Goal: Task Accomplishment & Management: Manage account settings

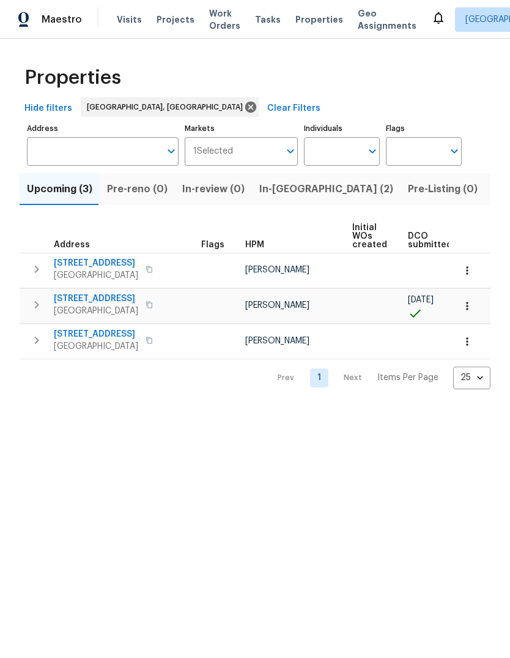
scroll to position [-78, 0]
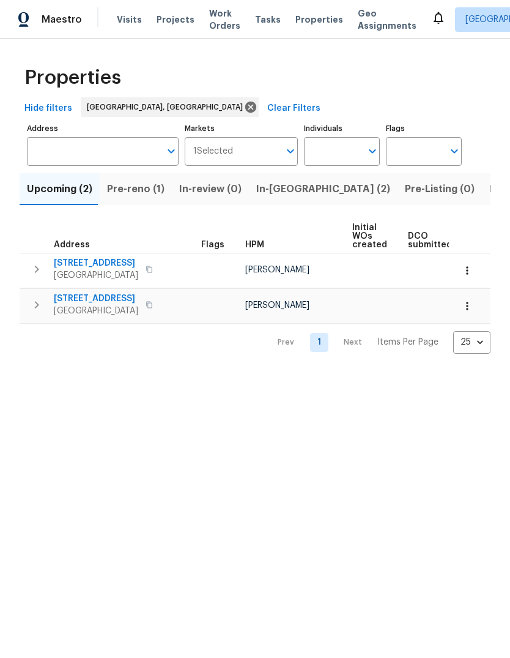
click at [124, 187] on span "Pre-reno (1)" at bounding box center [136, 189] width 58 height 17
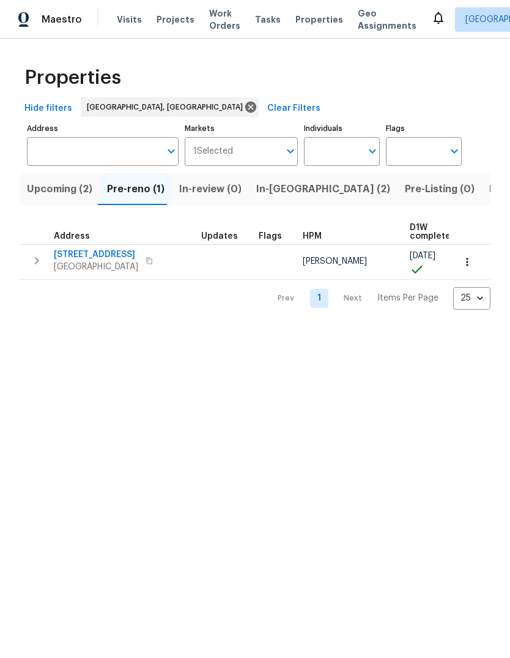
click at [469, 263] on icon "button" at bounding box center [467, 262] width 12 height 12
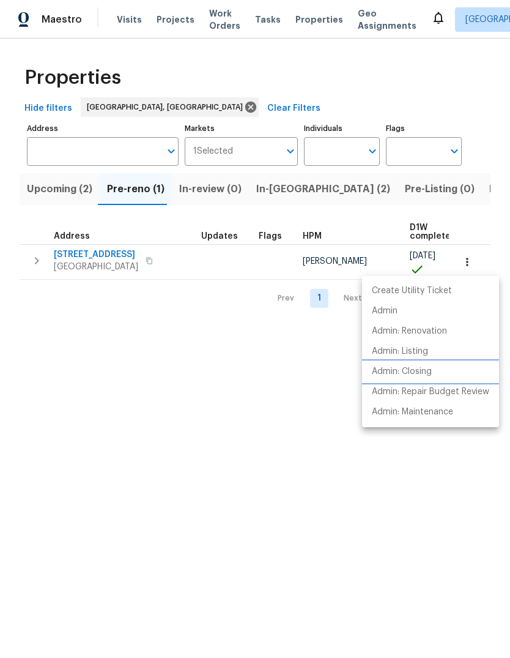
click at [418, 368] on p "Admin: Closing" at bounding box center [402, 371] width 60 height 13
click at [97, 256] on div at bounding box center [255, 329] width 510 height 658
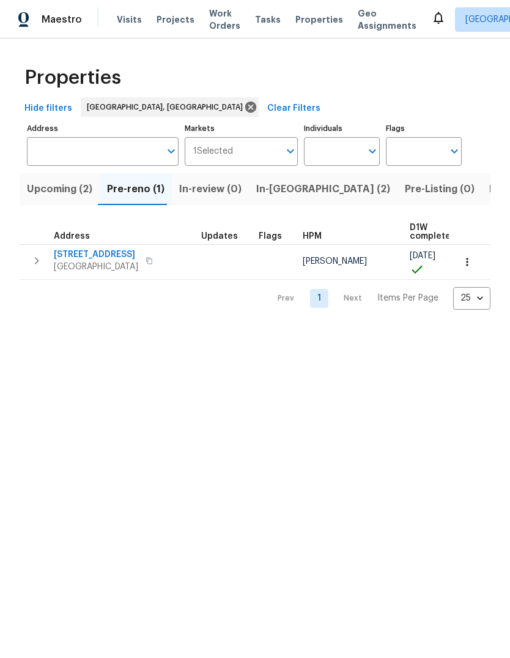
click at [108, 253] on span "4847 Longs Peak Rd NE" at bounding box center [96, 254] width 84 height 12
click at [251, 329] on html "Maestro Visits Projects Work Orders Tasks Properties Geo Assignments Albuquerqu…" at bounding box center [255, 164] width 510 height 329
click at [43, 189] on span "Upcoming (2)" at bounding box center [59, 189] width 65 height 17
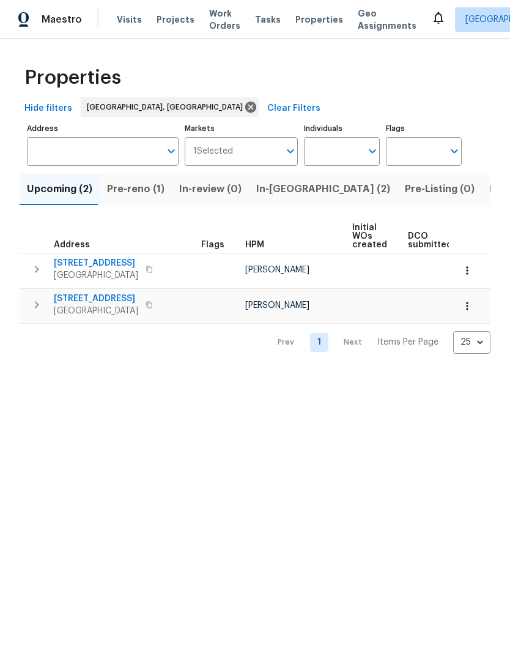
click at [268, 196] on span "In-reno (2)" at bounding box center [323, 189] width 134 height 17
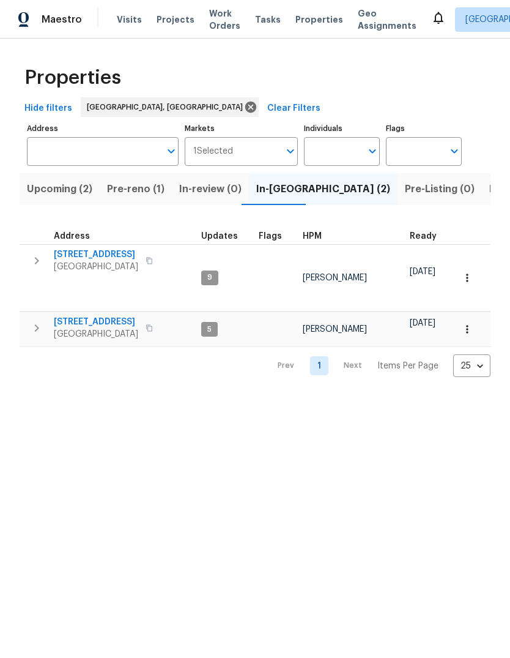
click at [82, 251] on span "9919 Teton Pl NW" at bounding box center [96, 254] width 84 height 12
click at [88, 316] on span "[STREET_ADDRESS]" at bounding box center [96, 322] width 84 height 12
click at [83, 254] on span "9919 Teton Pl NW" at bounding box center [96, 254] width 84 height 12
click at [125, 378] on div "Properties Hide filters Albuquerque, NM Clear Filters Address Address Markets 1…" at bounding box center [255, 218] width 510 height 358
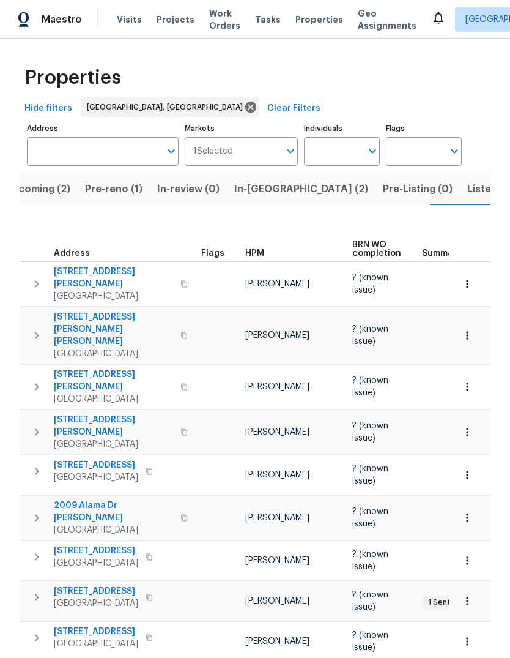
scroll to position [17, 0]
click at [21, 181] on span "Upcoming (2)" at bounding box center [37, 189] width 65 height 17
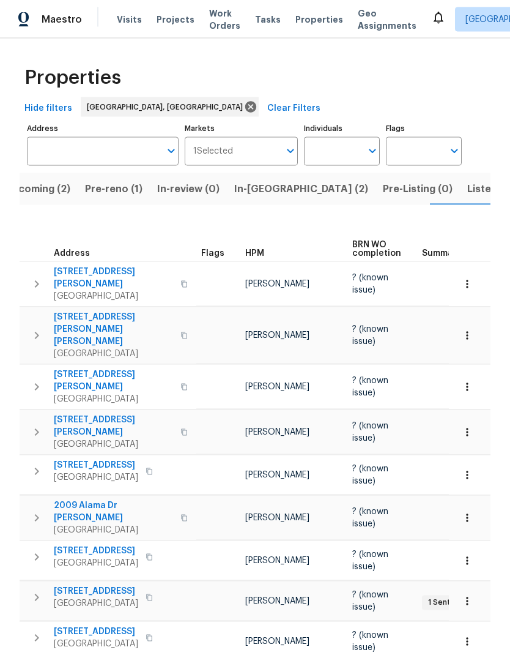
scroll to position [17, 0]
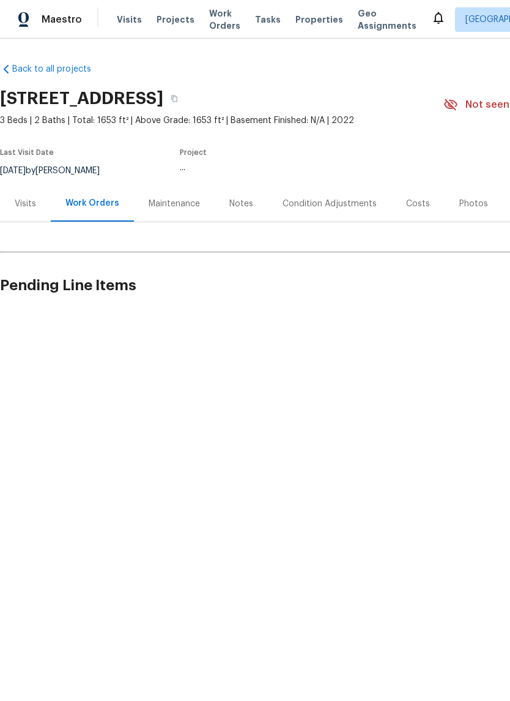
click at [86, 199] on div "Work Orders" at bounding box center [92, 203] width 54 height 12
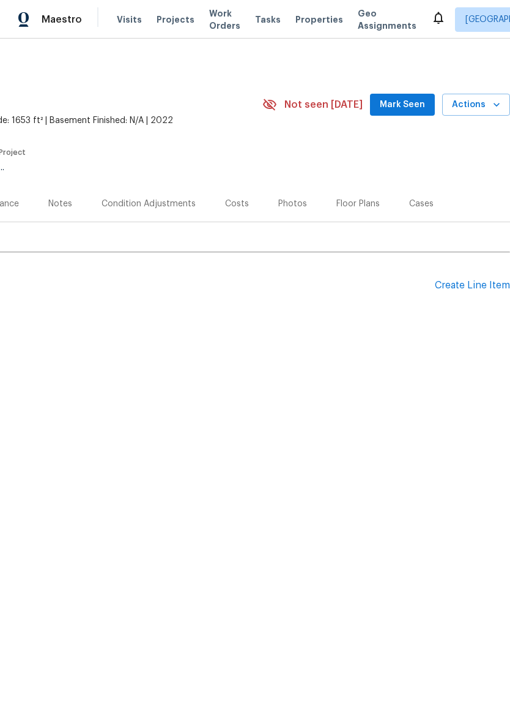
scroll to position [0, 181]
click at [406, 95] on button "Mark Seen" at bounding box center [402, 105] width 65 height 23
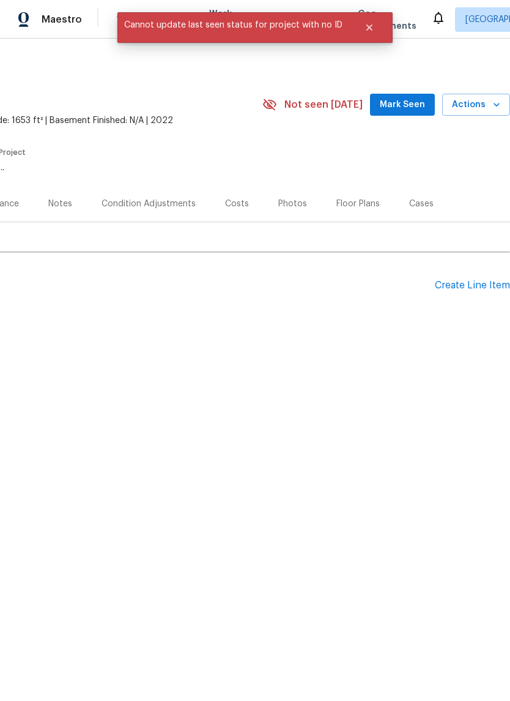
click at [223, 397] on html "Maestro Visits Projects Work Orders Tasks Properties Geo Assignments Albuquerqu…" at bounding box center [255, 198] width 510 height 397
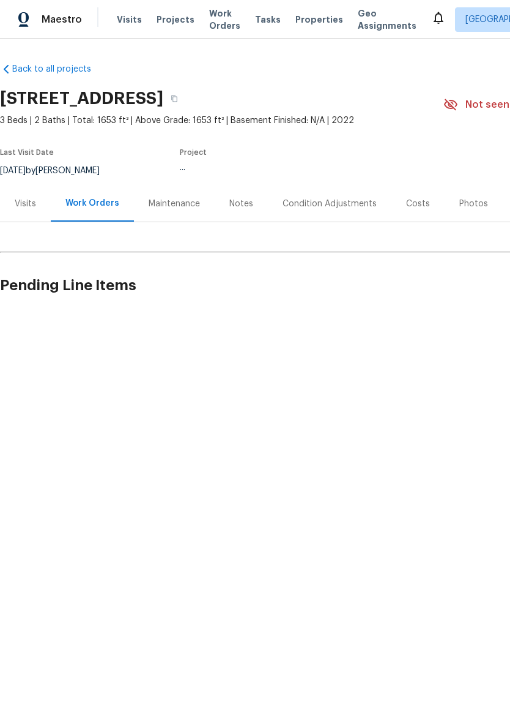
scroll to position [0, 0]
click at [176, 202] on div "Maintenance" at bounding box center [174, 204] width 51 height 12
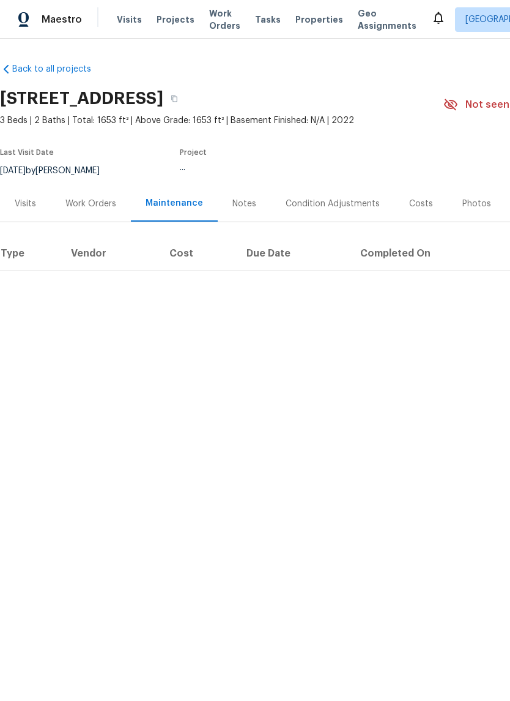
click at [78, 195] on div "Work Orders" at bounding box center [91, 203] width 80 height 36
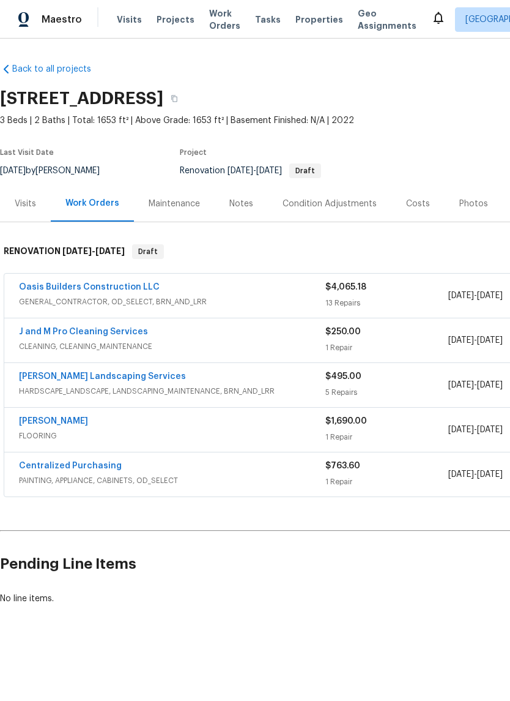
click at [74, 286] on link "Oasis Builders Construction LLC" at bounding box center [89, 287] width 141 height 9
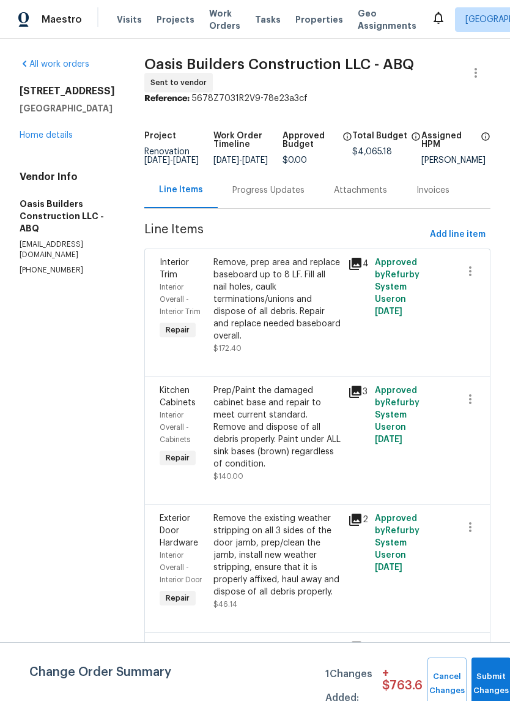
click at [35, 140] on link "Home details" at bounding box center [46, 135] width 53 height 9
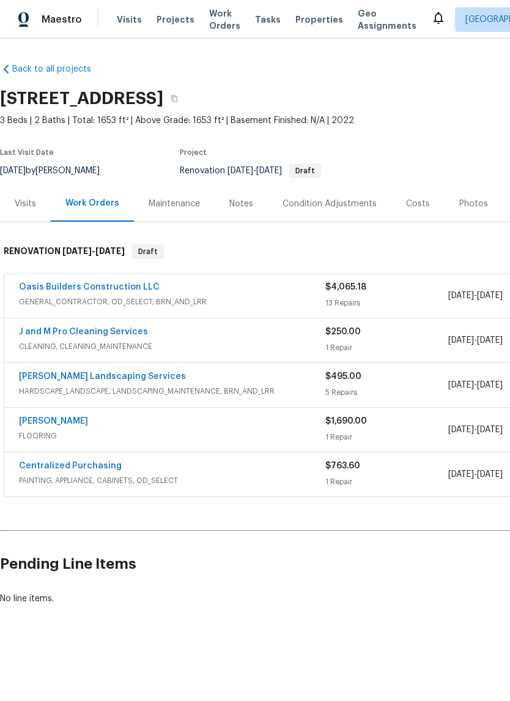
click at [62, 286] on link "Oasis Builders Construction LLC" at bounding box center [89, 287] width 141 height 9
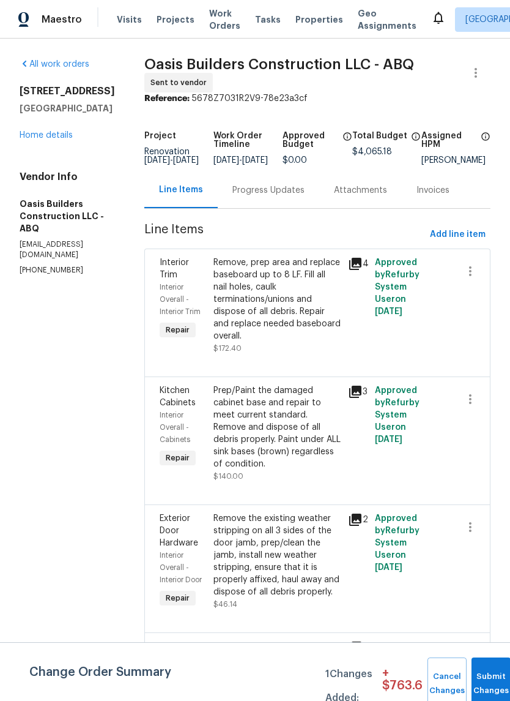
click at [277, 196] on div "Progress Updates" at bounding box center [269, 190] width 72 height 12
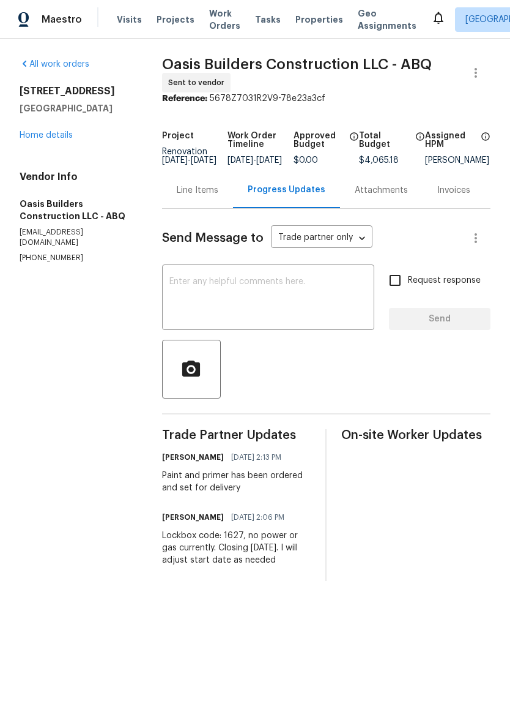
click at [189, 292] on textarea at bounding box center [268, 298] width 198 height 43
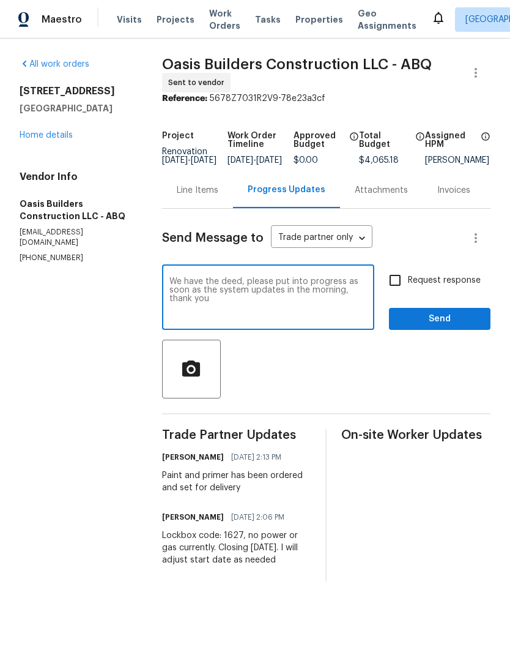
type textarea "We have the deed, please put into progress as soon as the system updates in the…"
click at [452, 330] on button "Send" at bounding box center [440, 319] width 102 height 23
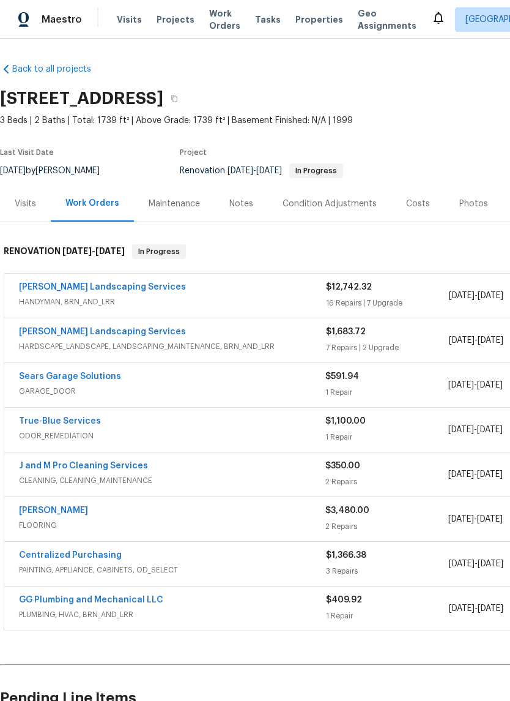
click at [72, 289] on link "[PERSON_NAME] Landscaping Services" at bounding box center [102, 287] width 167 height 9
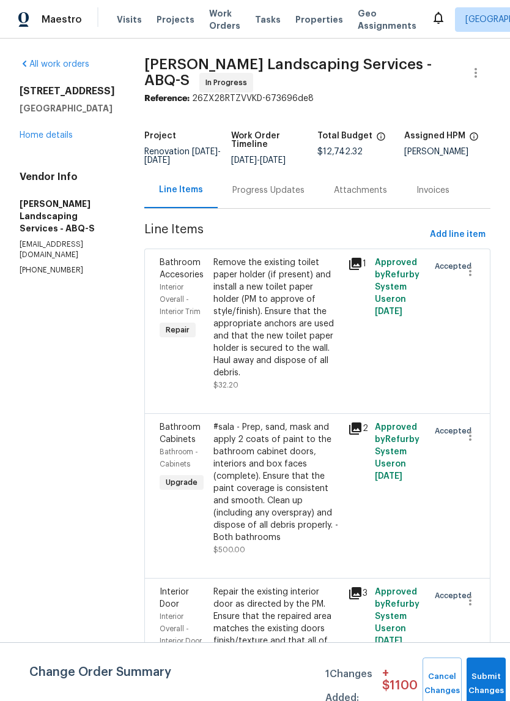
click at [288, 195] on div "Progress Updates" at bounding box center [269, 190] width 72 height 12
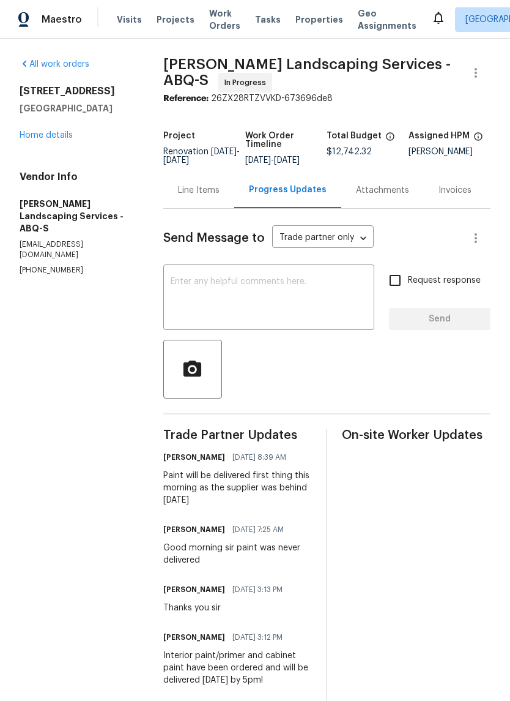
click at [187, 289] on textarea at bounding box center [269, 298] width 196 height 43
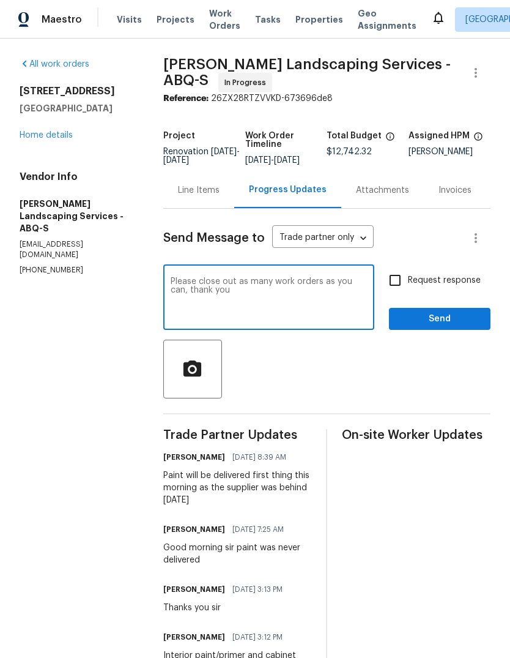
type textarea "Please close out as many work orders as you can, thank you"
click at [440, 322] on span "Send" at bounding box center [440, 318] width 82 height 15
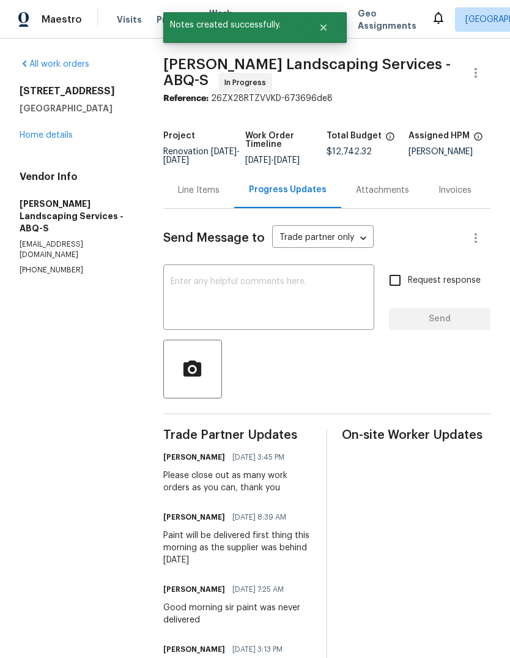
click at [45, 133] on link "Home details" at bounding box center [46, 135] width 53 height 9
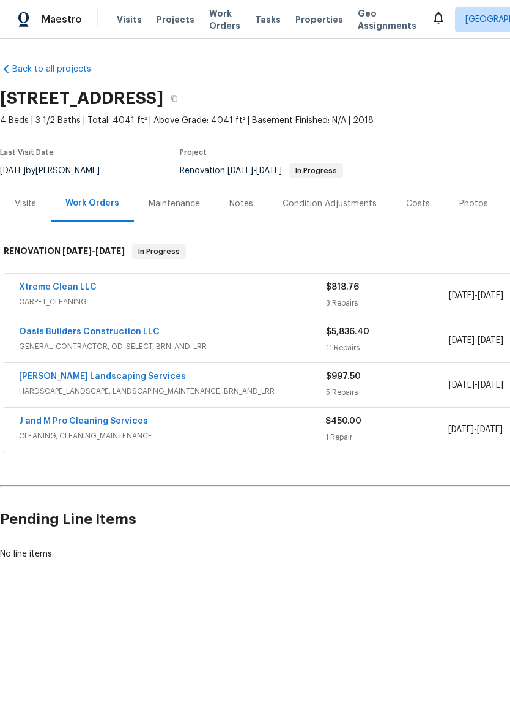
click at [59, 330] on link "Oasis Builders Construction LLC" at bounding box center [89, 331] width 141 height 9
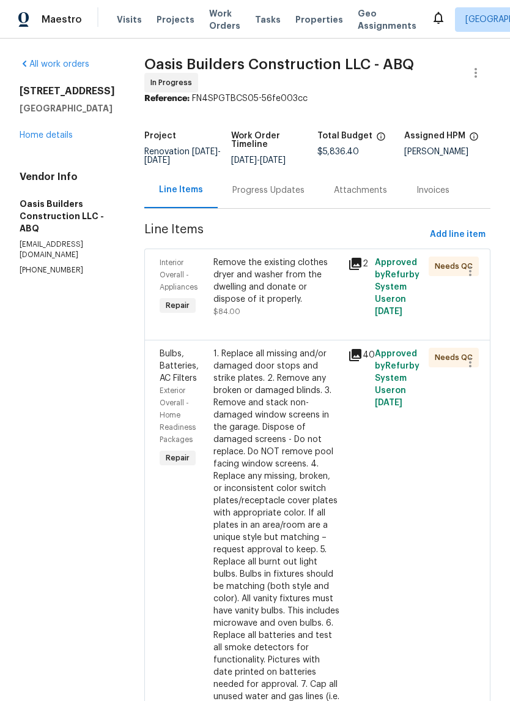
click at [300, 313] on div "Remove the existing clothes dryer and washer from the dwelling and donate or di…" at bounding box center [277, 286] width 127 height 61
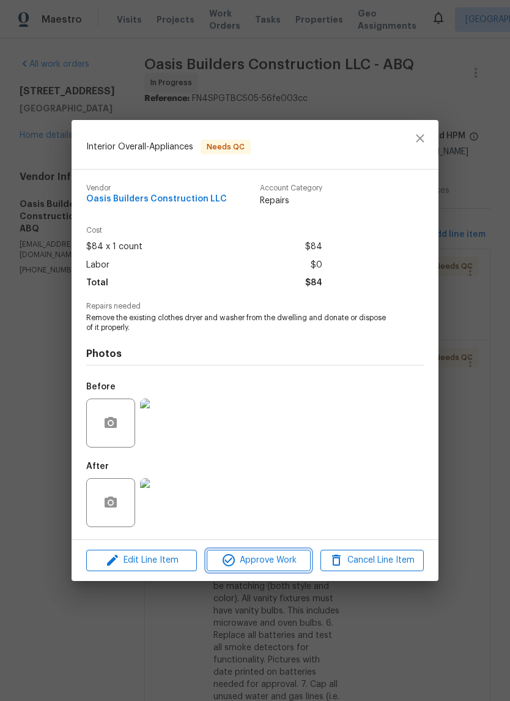
click at [272, 559] on span "Approve Work" at bounding box center [258, 560] width 96 height 15
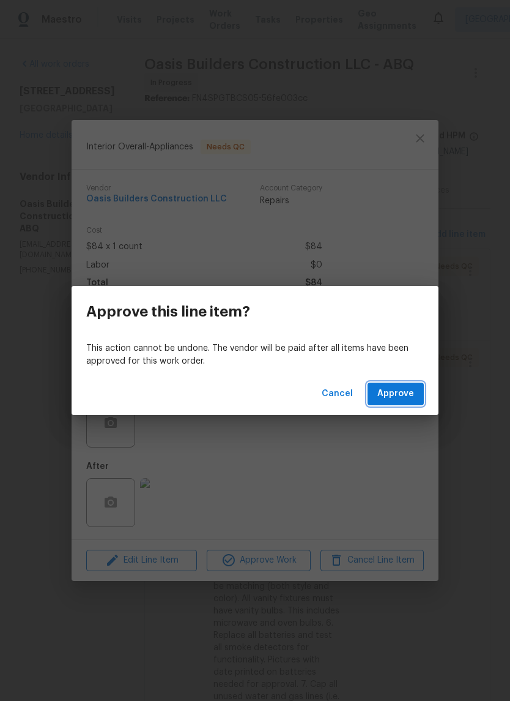
click at [401, 395] on span "Approve" at bounding box center [396, 393] width 37 height 15
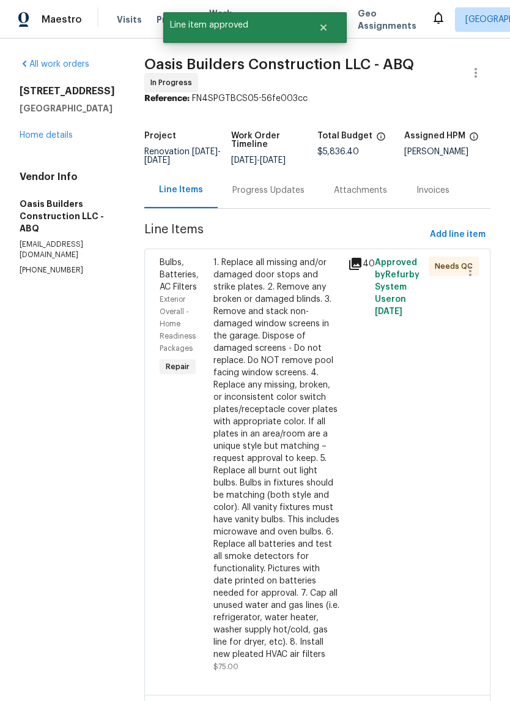
click at [267, 383] on div "1. Replace all missing and/or damaged door stops and strike plates. 2. Remove a…" at bounding box center [277, 458] width 127 height 404
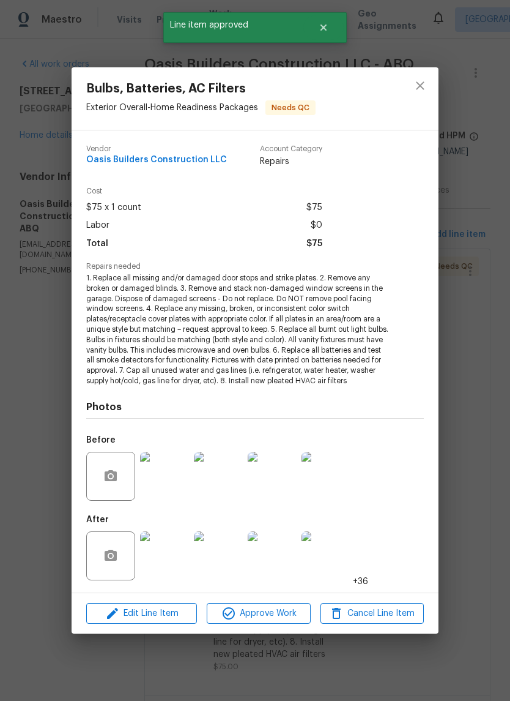
click at [160, 551] on img at bounding box center [164, 555] width 49 height 49
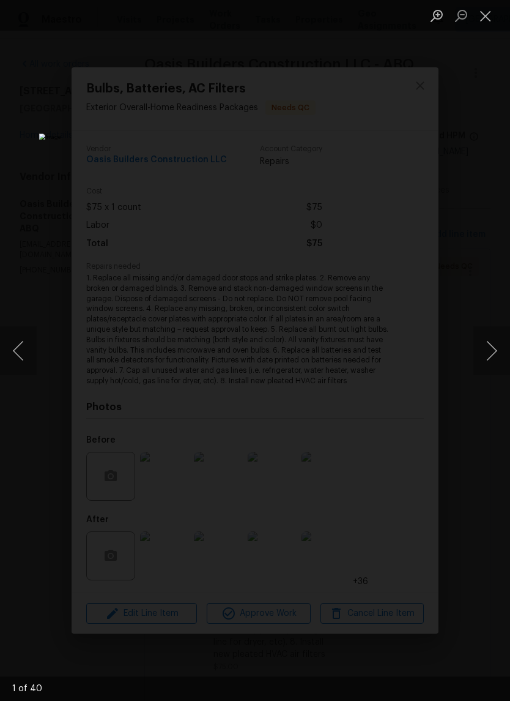
click at [497, 354] on button "Next image" at bounding box center [492, 350] width 37 height 49
click at [489, 348] on button "Next image" at bounding box center [492, 350] width 37 height 49
click at [483, 348] on button "Next image" at bounding box center [492, 350] width 37 height 49
click at [479, 349] on button "Next image" at bounding box center [492, 350] width 37 height 49
click at [477, 349] on button "Next image" at bounding box center [492, 350] width 37 height 49
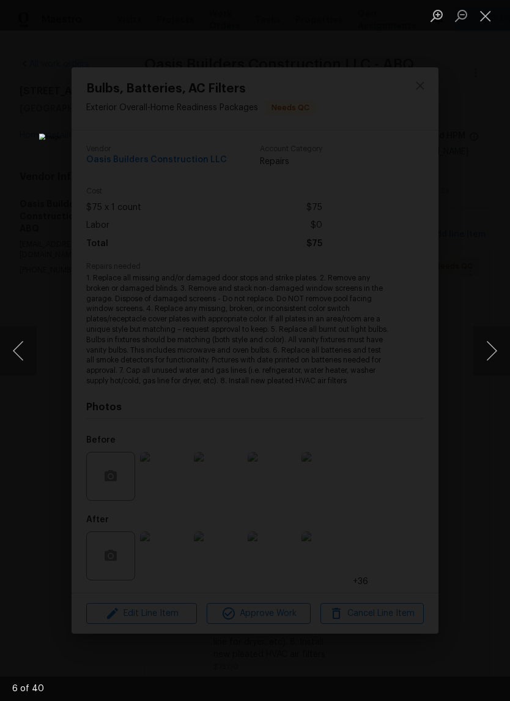
click at [493, 12] on button "Close lightbox" at bounding box center [486, 15] width 24 height 21
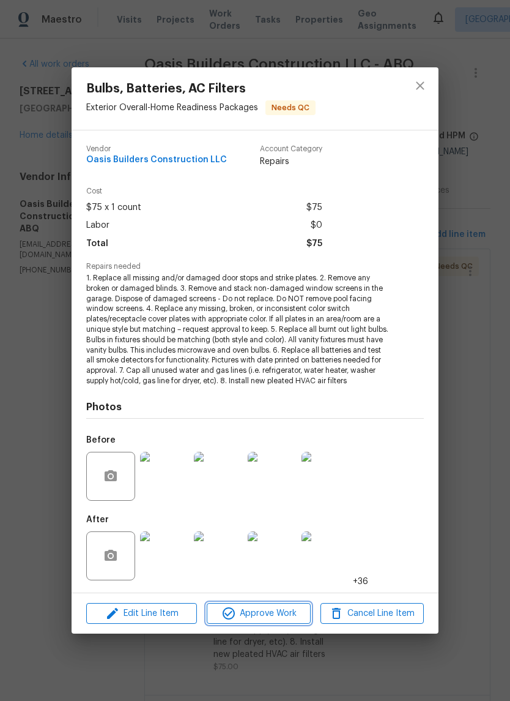
click at [261, 606] on span "Approve Work" at bounding box center [258, 613] width 96 height 15
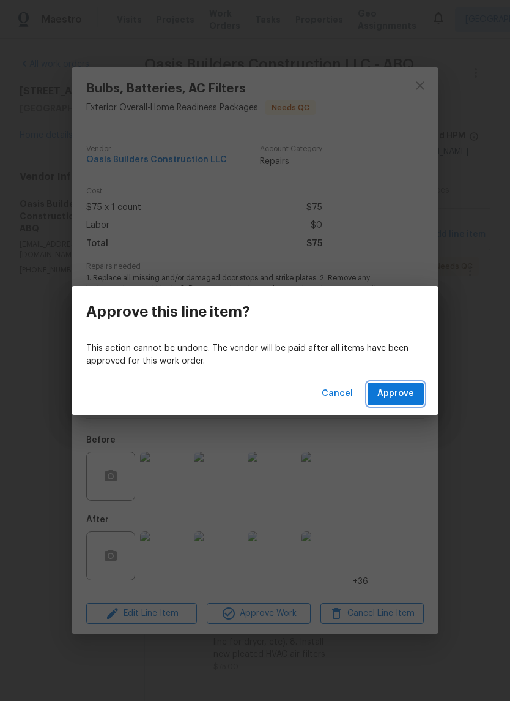
click at [406, 392] on span "Approve" at bounding box center [396, 393] width 37 height 15
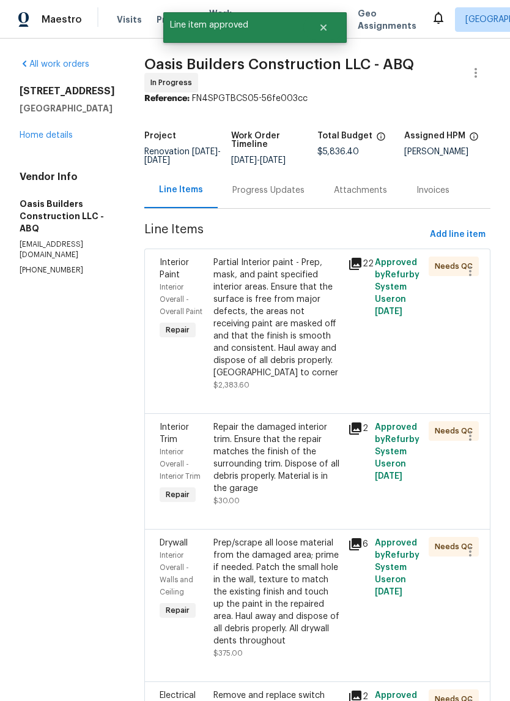
click at [275, 346] on div "Partial Interior paint - Prep, mask, and paint specified interior areas. Ensure…" at bounding box center [277, 317] width 127 height 122
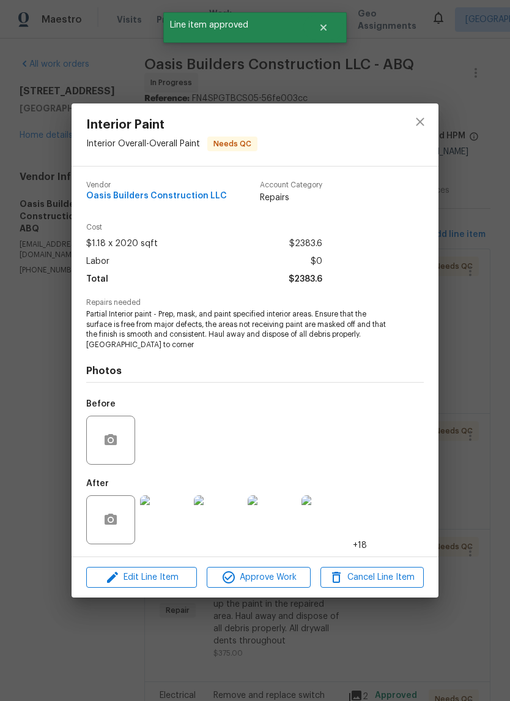
click at [165, 521] on img at bounding box center [164, 519] width 49 height 49
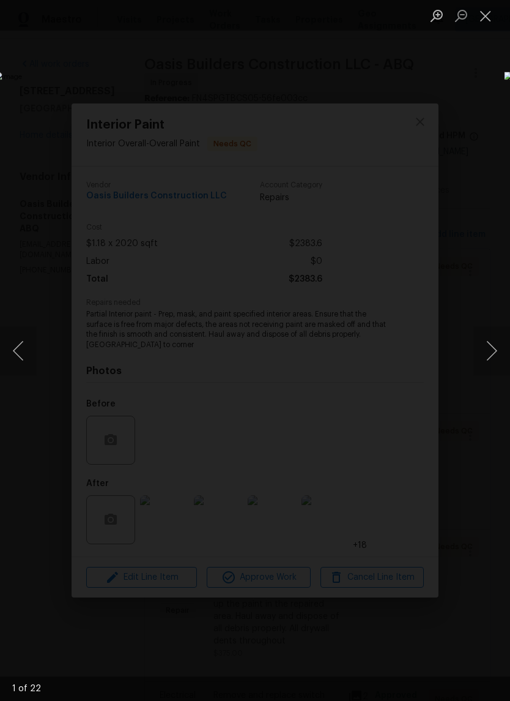
click at [493, 348] on button "Next image" at bounding box center [492, 350] width 37 height 49
click at [494, 343] on button "Next image" at bounding box center [492, 350] width 37 height 49
click at [491, 347] on button "Next image" at bounding box center [492, 350] width 37 height 49
click at [493, 347] on button "Next image" at bounding box center [492, 350] width 37 height 49
click at [494, 349] on button "Next image" at bounding box center [492, 350] width 37 height 49
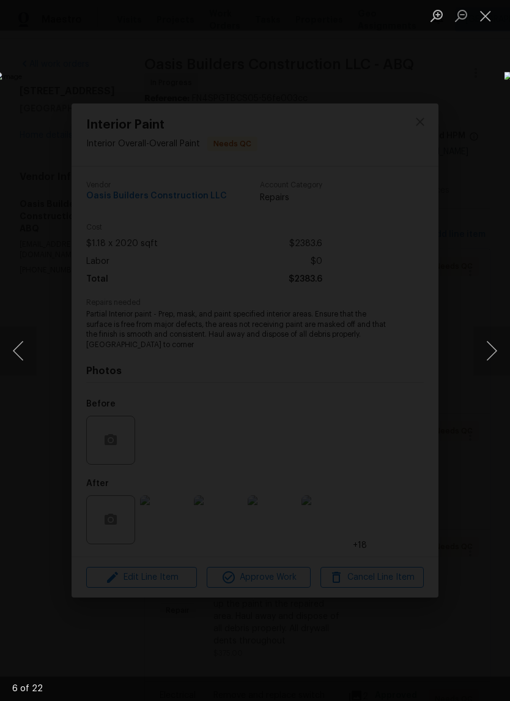
click at [492, 351] on button "Next image" at bounding box center [492, 350] width 37 height 49
click at [497, 344] on button "Next image" at bounding box center [492, 350] width 37 height 49
click at [490, 349] on button "Next image" at bounding box center [492, 350] width 37 height 49
click at [495, 346] on button "Next image" at bounding box center [492, 350] width 37 height 49
click at [29, 357] on button "Previous image" at bounding box center [18, 350] width 37 height 49
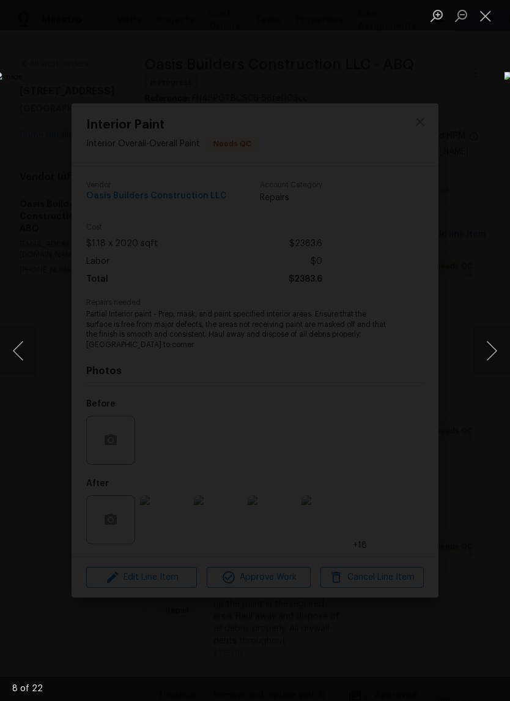
click at [496, 356] on button "Next image" at bounding box center [492, 350] width 37 height 49
click at [488, 346] on button "Next image" at bounding box center [492, 350] width 37 height 49
click at [493, 345] on button "Next image" at bounding box center [492, 350] width 37 height 49
click at [491, 349] on button "Next image" at bounding box center [492, 350] width 37 height 49
click at [491, 350] on button "Next image" at bounding box center [492, 350] width 37 height 49
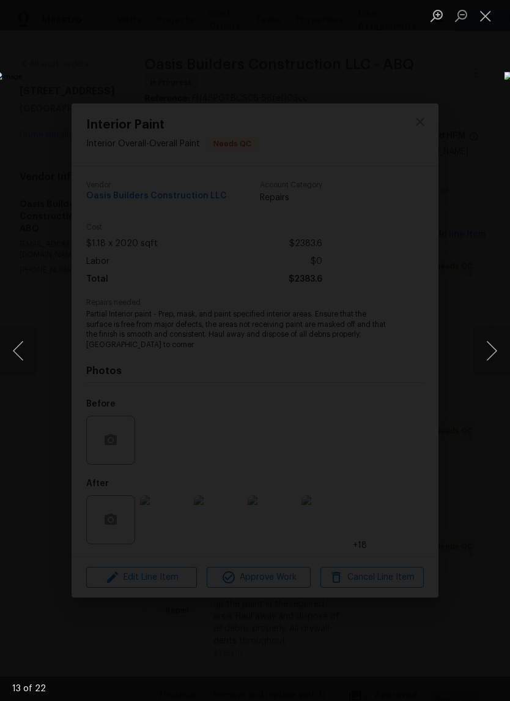
click at [496, 349] on button "Next image" at bounding box center [492, 350] width 37 height 49
click at [490, 350] on button "Next image" at bounding box center [492, 350] width 37 height 49
click at [485, 347] on button "Next image" at bounding box center [492, 350] width 37 height 49
click at [486, 346] on button "Next image" at bounding box center [492, 350] width 37 height 49
click at [488, 344] on button "Next image" at bounding box center [492, 350] width 37 height 49
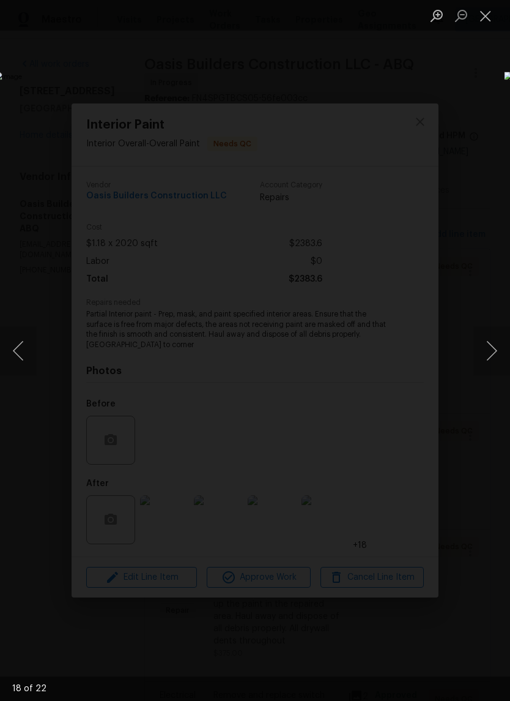
click at [478, 11] on button "Close lightbox" at bounding box center [486, 15] width 24 height 21
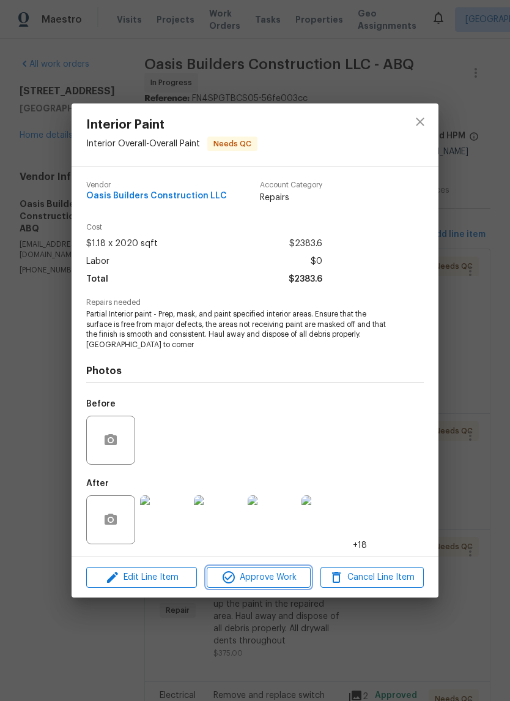
click at [263, 576] on span "Approve Work" at bounding box center [258, 577] width 96 height 15
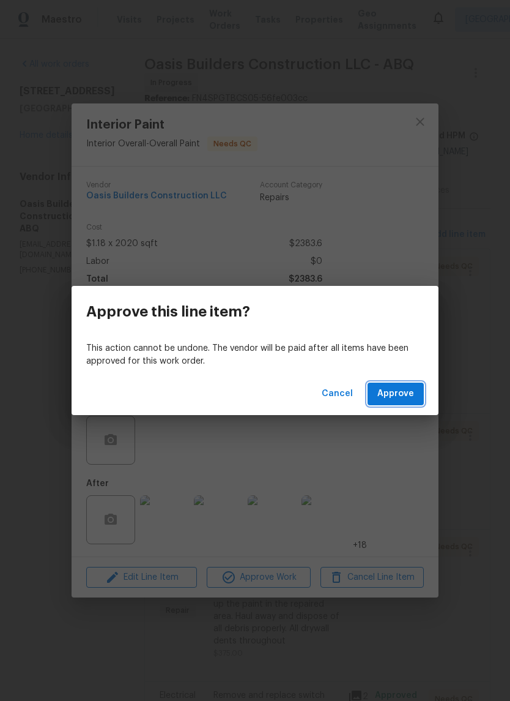
click at [391, 392] on span "Approve" at bounding box center [396, 393] width 37 height 15
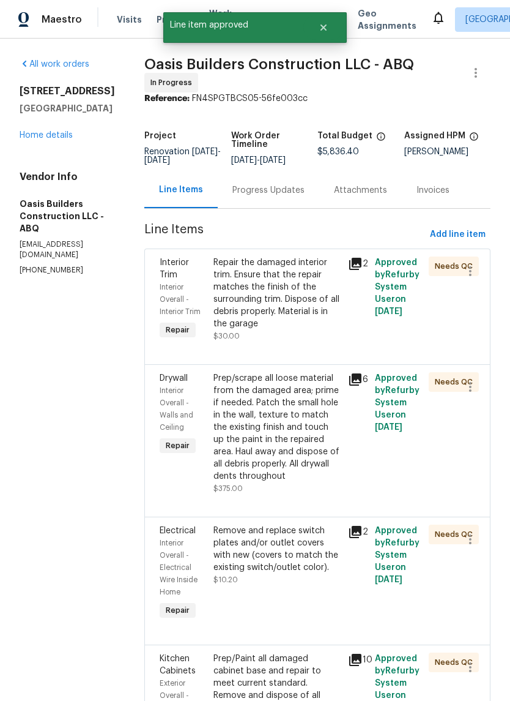
click at [286, 315] on div "Repair the damaged interior trim. Ensure that the repair matches the finish of …" at bounding box center [277, 292] width 127 height 73
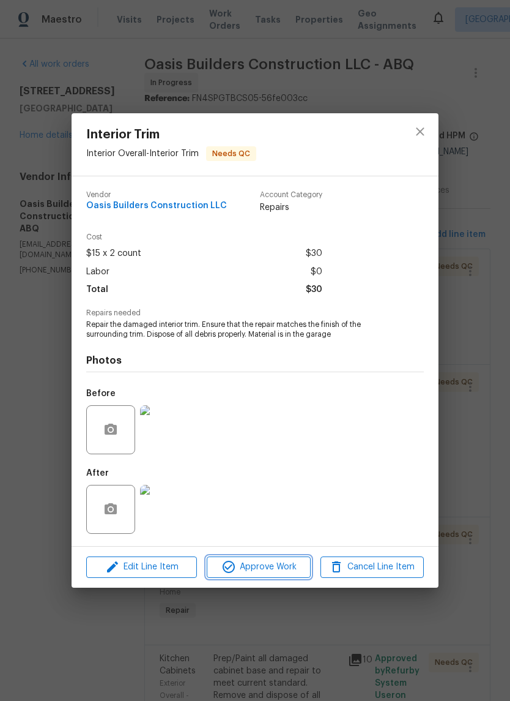
click at [247, 567] on span "Approve Work" at bounding box center [258, 566] width 96 height 15
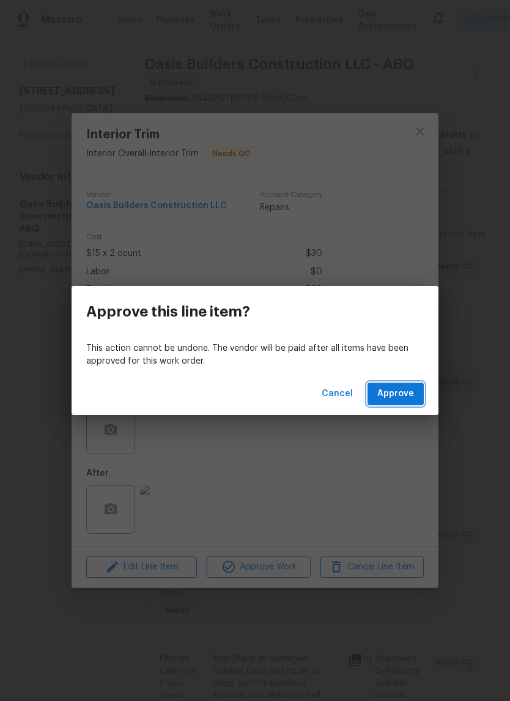
click at [408, 392] on span "Approve" at bounding box center [396, 393] width 37 height 15
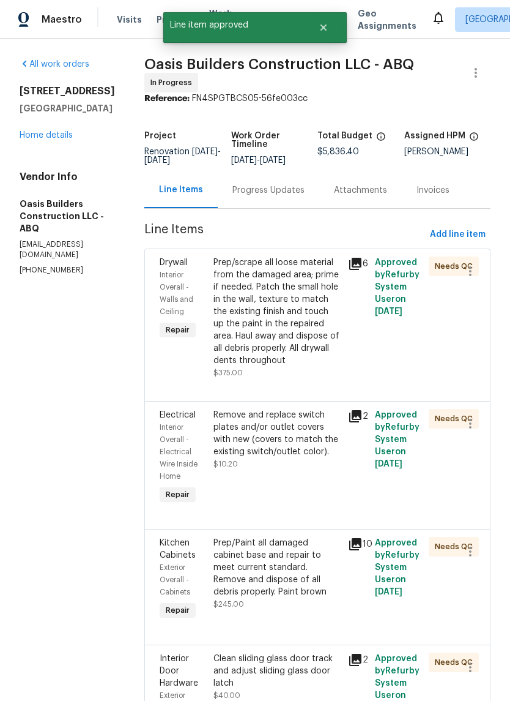
click at [296, 339] on div "Prep/scrape all loose material from the damaged area; prime if needed. Patch th…" at bounding box center [277, 311] width 127 height 110
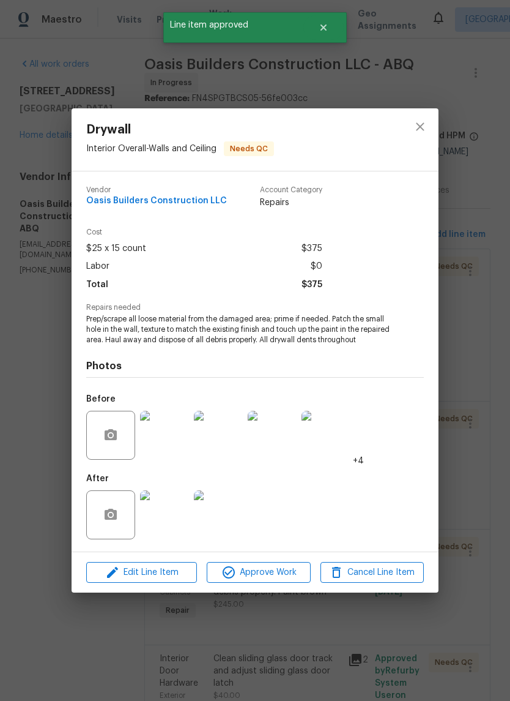
click at [164, 519] on img at bounding box center [164, 514] width 49 height 49
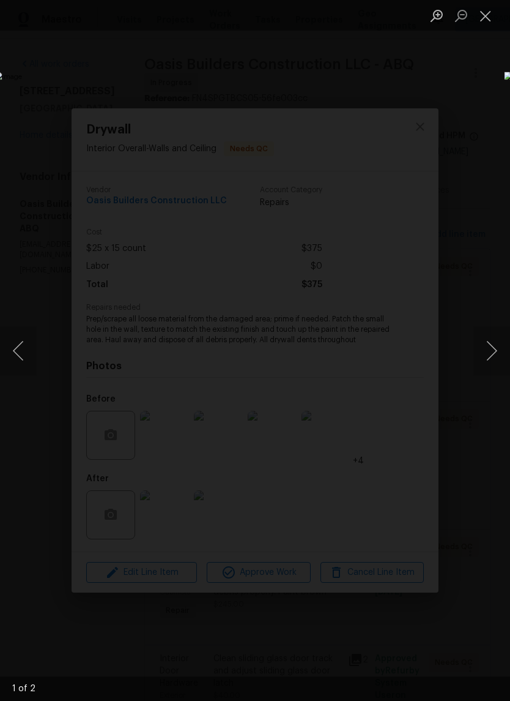
click at [490, 344] on button "Next image" at bounding box center [492, 350] width 37 height 49
click at [480, 13] on button "Close lightbox" at bounding box center [486, 15] width 24 height 21
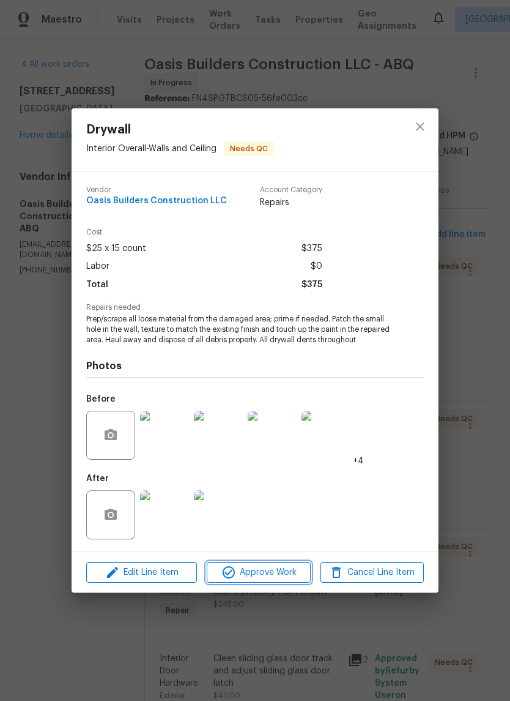
click at [266, 576] on span "Approve Work" at bounding box center [258, 572] width 96 height 15
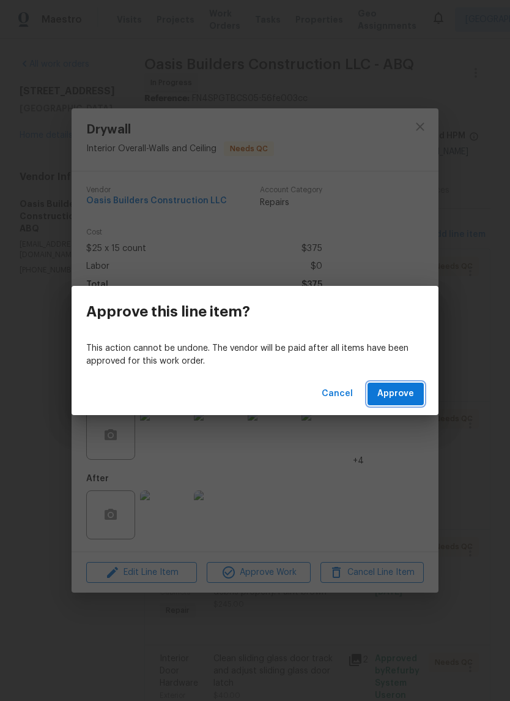
click at [408, 383] on button "Approve" at bounding box center [396, 393] width 56 height 23
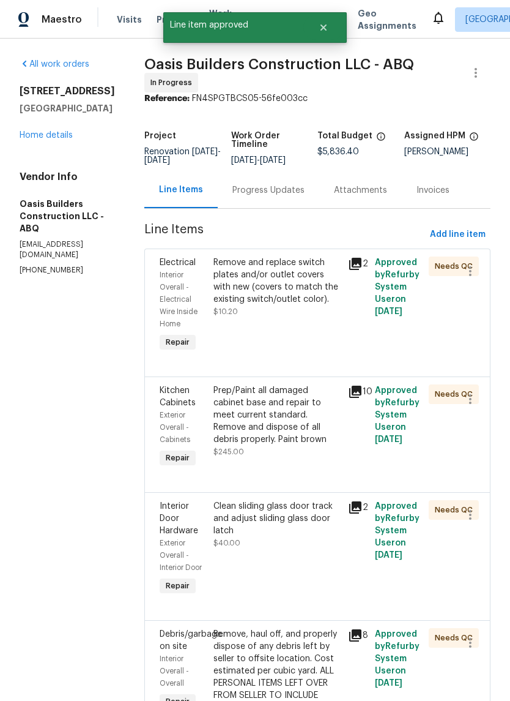
click at [293, 293] on div "Remove and replace switch plates and/or outlet covers with new (covers to match…" at bounding box center [277, 280] width 127 height 49
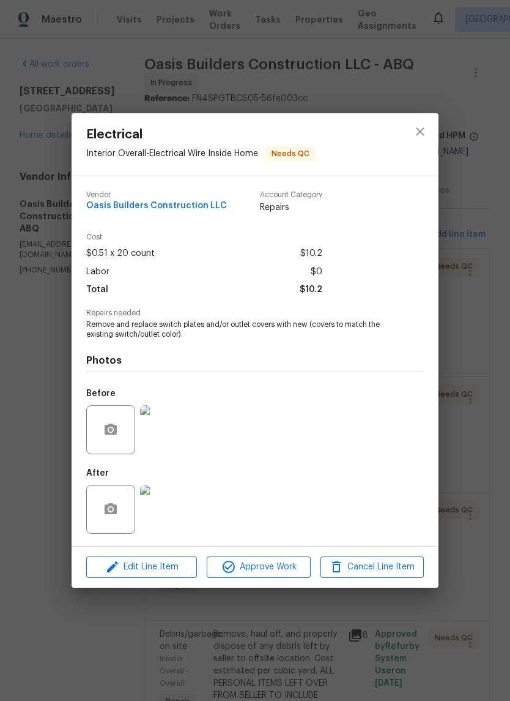
click at [166, 504] on img at bounding box center [164, 509] width 49 height 49
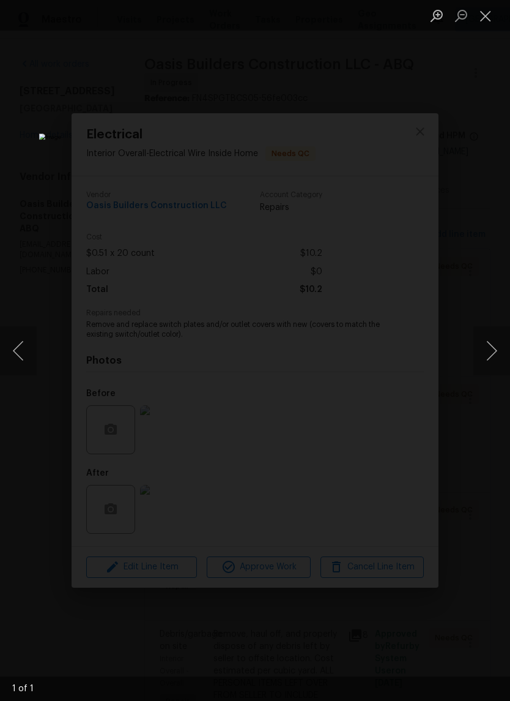
click at [496, 7] on button "Close lightbox" at bounding box center [486, 15] width 24 height 21
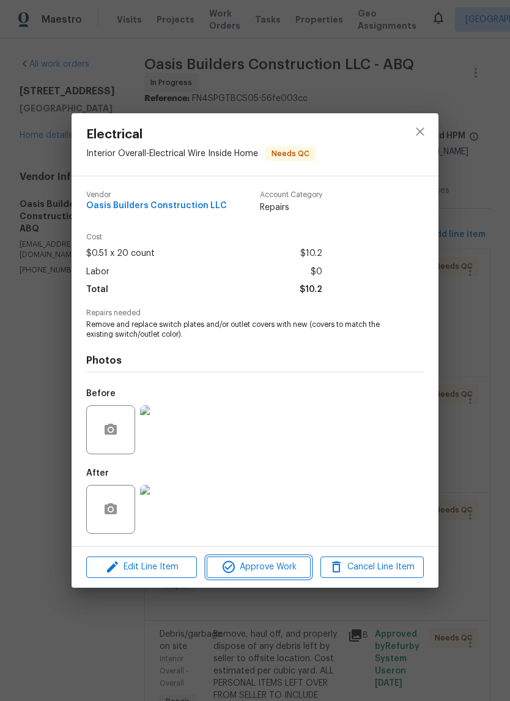
click at [262, 563] on span "Approve Work" at bounding box center [258, 566] width 96 height 15
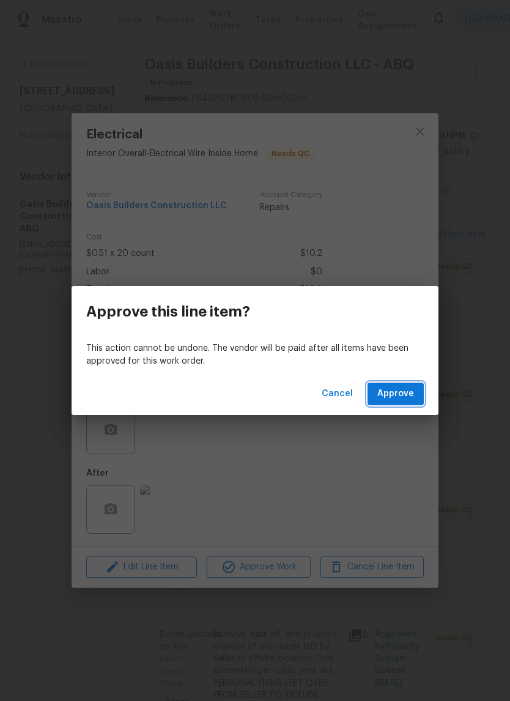
click at [399, 399] on span "Approve" at bounding box center [396, 393] width 37 height 15
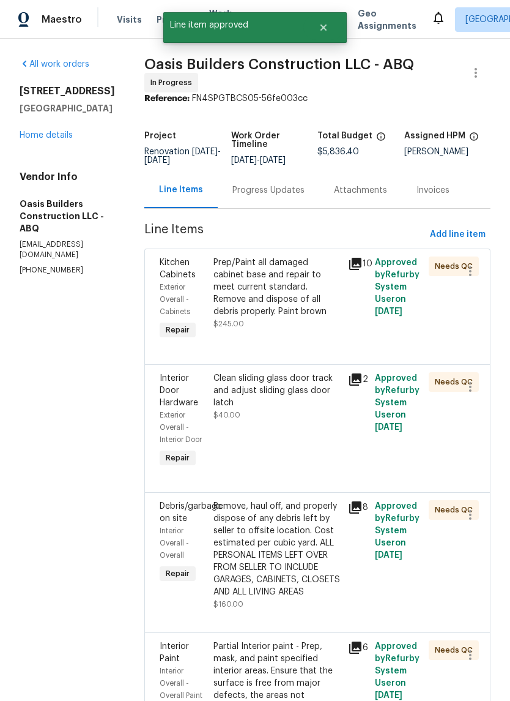
click at [302, 302] on div "Prep/Paint all damaged cabinet base and repair to meet current standard. Remove…" at bounding box center [277, 286] width 127 height 61
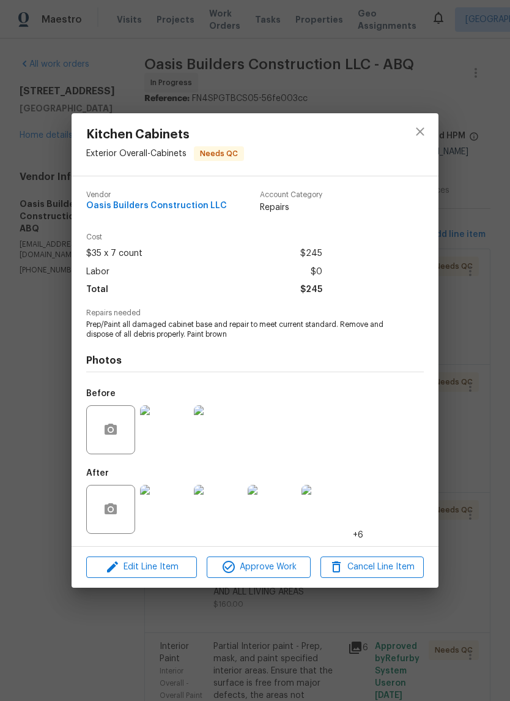
click at [167, 508] on img at bounding box center [164, 509] width 49 height 49
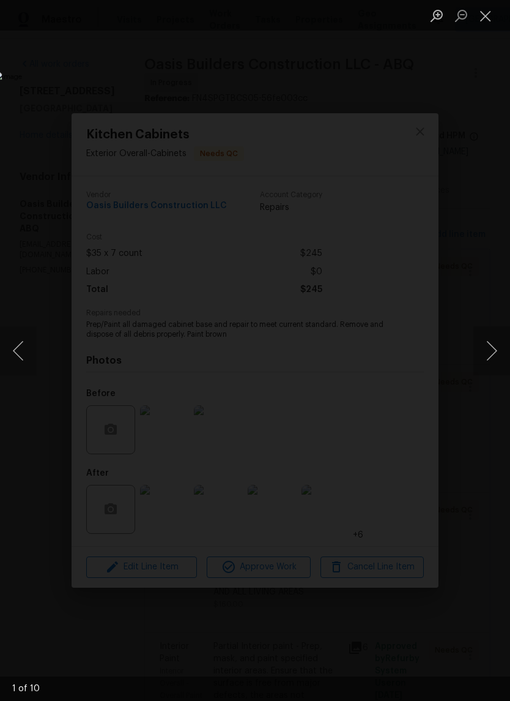
click at [491, 344] on button "Next image" at bounding box center [492, 350] width 37 height 49
click at [493, 347] on button "Next image" at bounding box center [492, 350] width 37 height 49
click at [490, 345] on button "Next image" at bounding box center [492, 350] width 37 height 49
click at [488, 342] on button "Next image" at bounding box center [492, 350] width 37 height 49
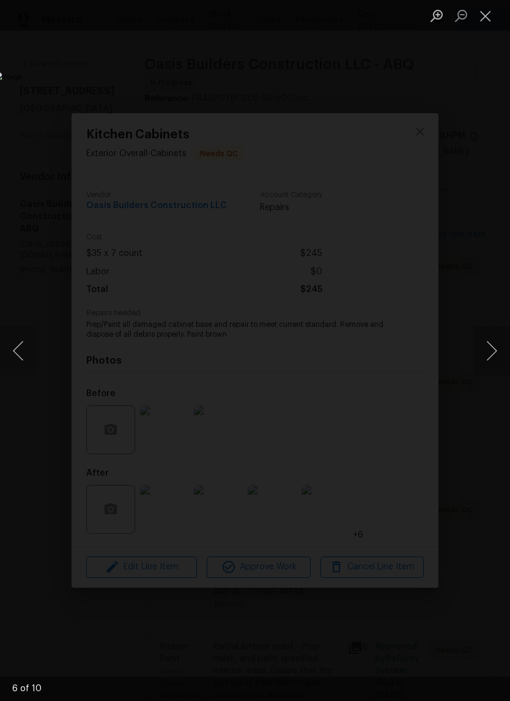
click at [490, 343] on button "Next image" at bounding box center [492, 350] width 37 height 49
click at [491, 348] on button "Next image" at bounding box center [492, 350] width 37 height 49
click at [490, 349] on button "Next image" at bounding box center [492, 350] width 37 height 49
click at [490, 348] on button "Next image" at bounding box center [492, 350] width 37 height 49
click at [484, 15] on button "Close lightbox" at bounding box center [486, 15] width 24 height 21
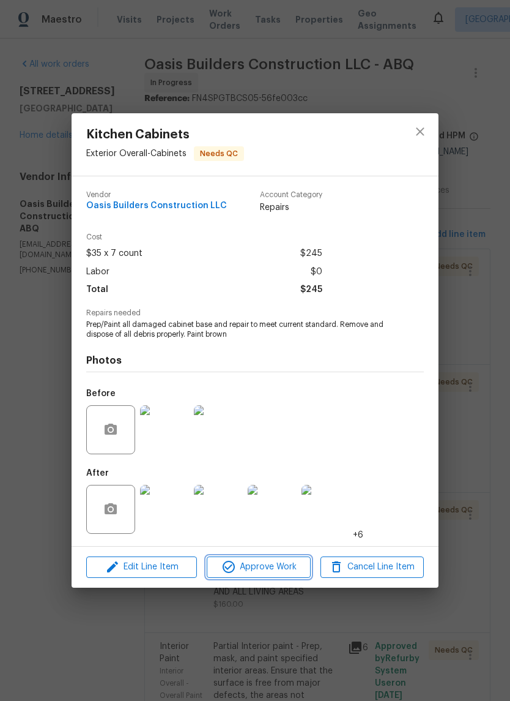
click at [255, 562] on span "Approve Work" at bounding box center [258, 566] width 96 height 15
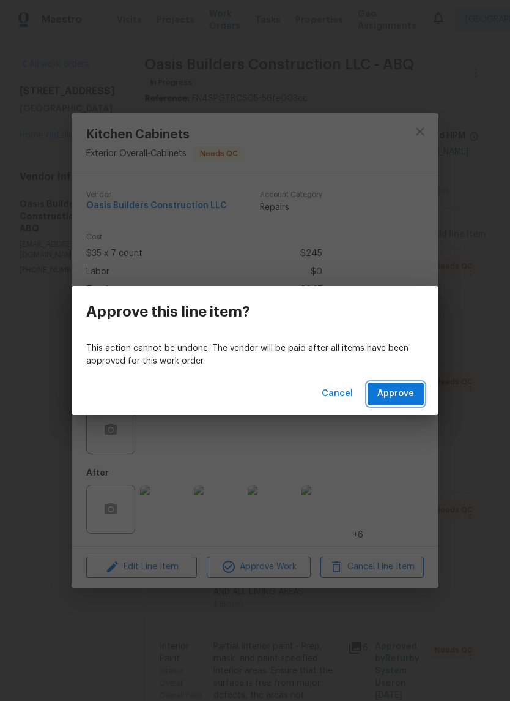
click at [401, 397] on span "Approve" at bounding box center [396, 393] width 37 height 15
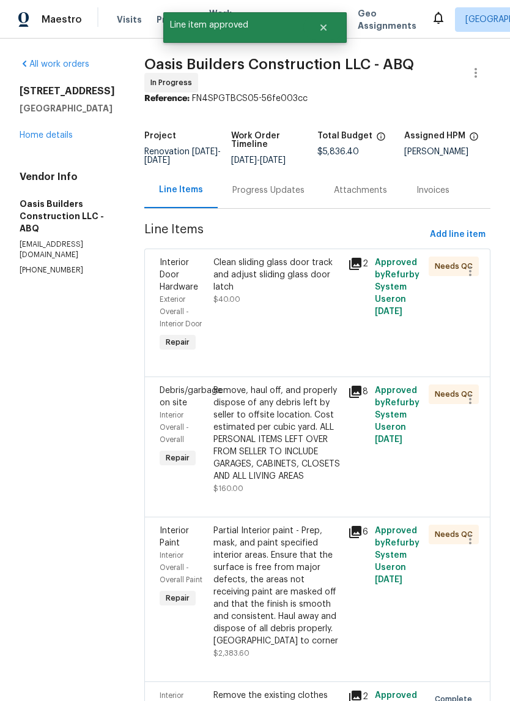
click at [289, 314] on div "Clean sliding glass door track and adjust sliding glass door latch $40.00" at bounding box center [277, 305] width 135 height 105
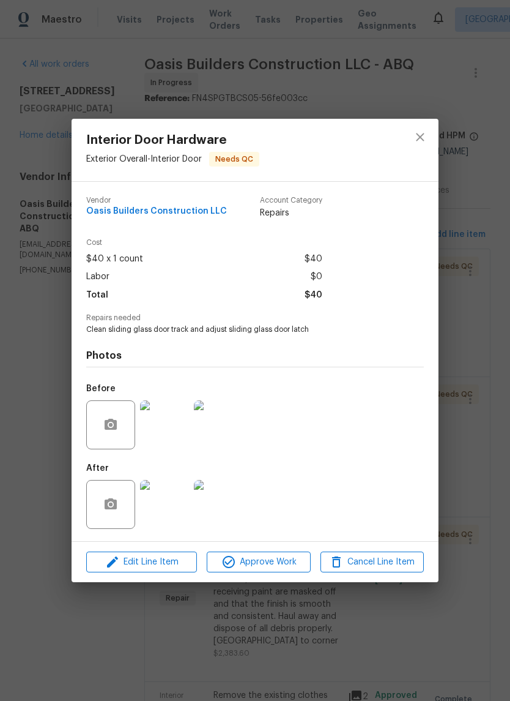
click at [169, 508] on img at bounding box center [164, 504] width 49 height 49
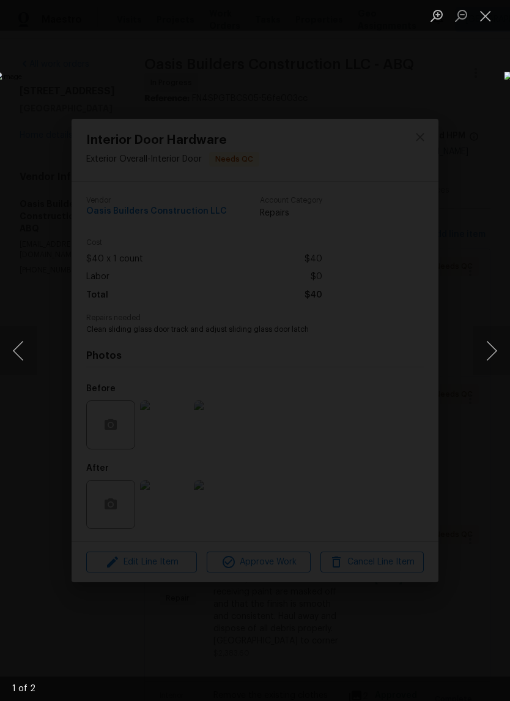
click at [495, 349] on button "Next image" at bounding box center [492, 350] width 37 height 49
click at [483, 20] on button "Close lightbox" at bounding box center [486, 15] width 24 height 21
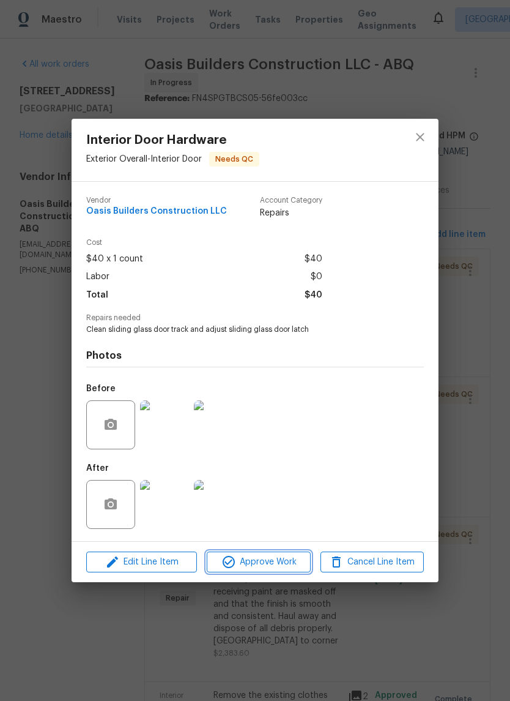
click at [261, 561] on span "Approve Work" at bounding box center [258, 561] width 96 height 15
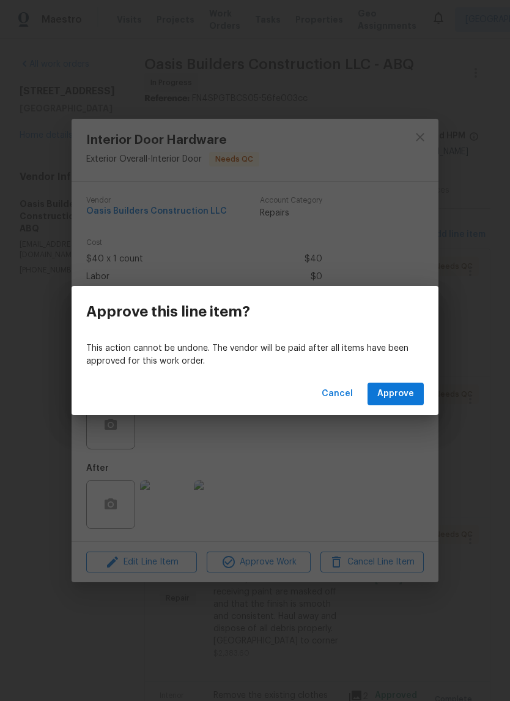
click at [398, 395] on span "Approve" at bounding box center [396, 393] width 37 height 15
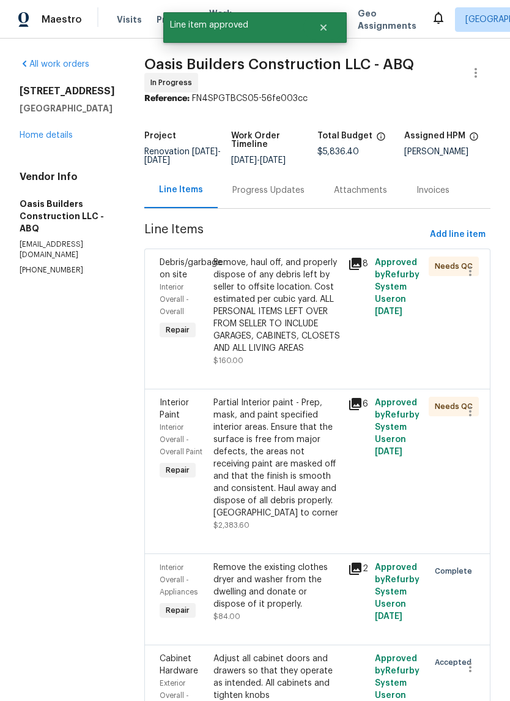
click at [295, 332] on div "Remove, haul off, and properly dispose of any debris left by seller to offsite …" at bounding box center [277, 305] width 127 height 98
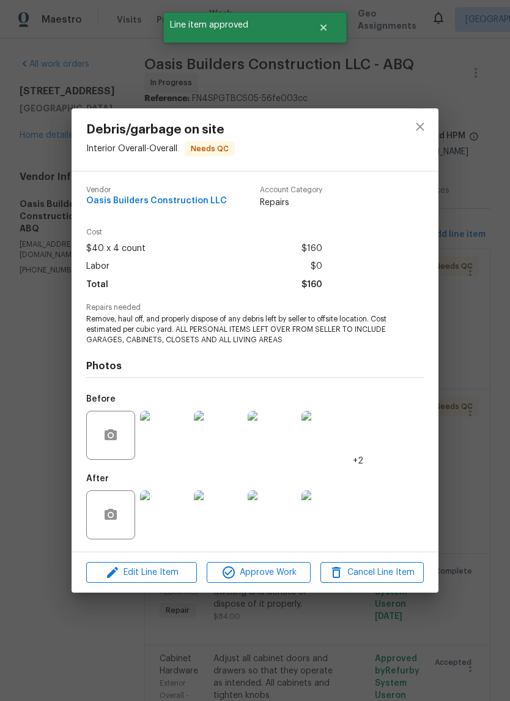
click at [168, 516] on img at bounding box center [164, 514] width 49 height 49
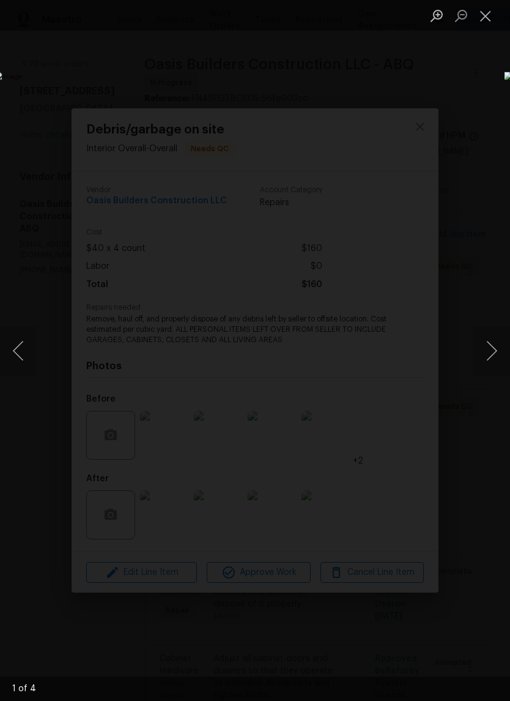
click at [488, 346] on button "Next image" at bounding box center [492, 350] width 37 height 49
click at [485, 344] on button "Next image" at bounding box center [492, 350] width 37 height 49
click at [485, 343] on button "Next image" at bounding box center [492, 350] width 37 height 49
click at [487, 346] on button "Next image" at bounding box center [492, 350] width 37 height 49
click at [483, 341] on button "Next image" at bounding box center [492, 350] width 37 height 49
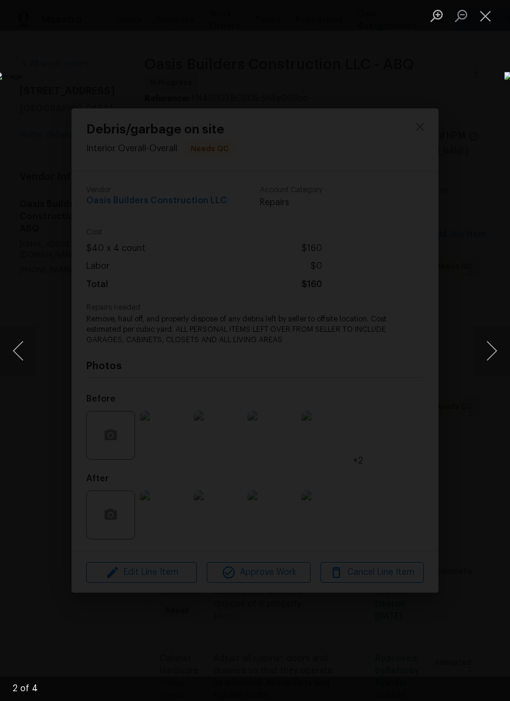
click at [490, 345] on button "Next image" at bounding box center [492, 350] width 37 height 49
click at [483, 341] on button "Next image" at bounding box center [492, 350] width 37 height 49
click at [491, 351] on button "Next image" at bounding box center [492, 350] width 37 height 49
click at [485, 341] on button "Next image" at bounding box center [492, 350] width 37 height 49
click at [490, 346] on button "Next image" at bounding box center [492, 350] width 37 height 49
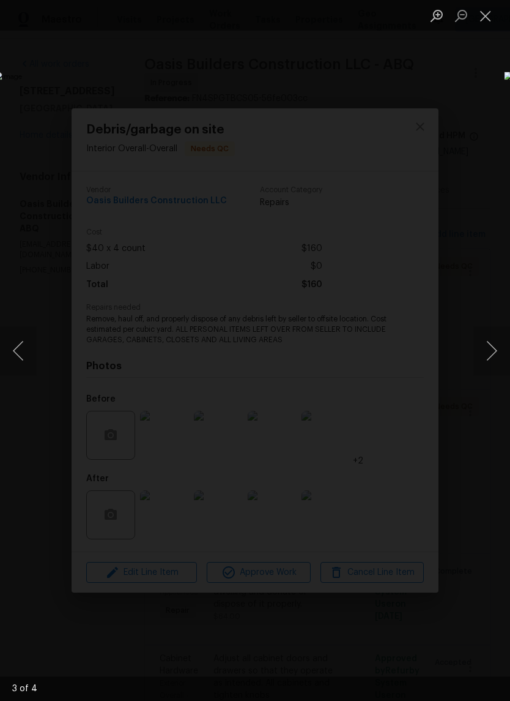
click at [489, 349] on button "Next image" at bounding box center [492, 350] width 37 height 49
click at [482, 9] on button "Close lightbox" at bounding box center [486, 15] width 24 height 21
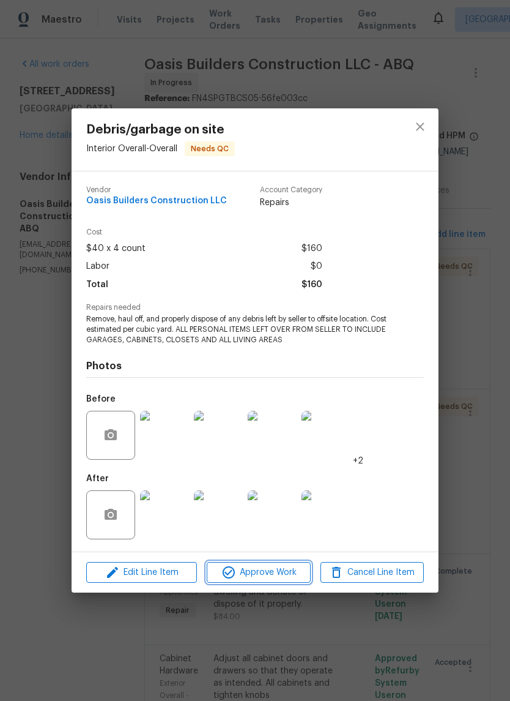
click at [269, 572] on span "Approve Work" at bounding box center [258, 572] width 96 height 15
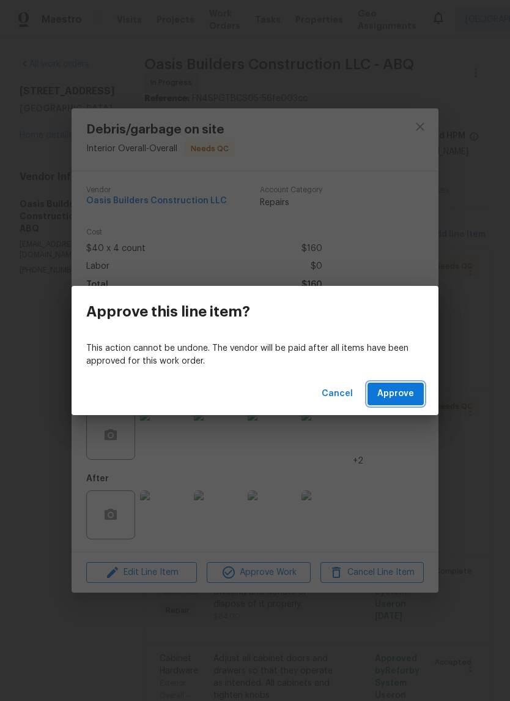
click at [409, 389] on span "Approve" at bounding box center [396, 393] width 37 height 15
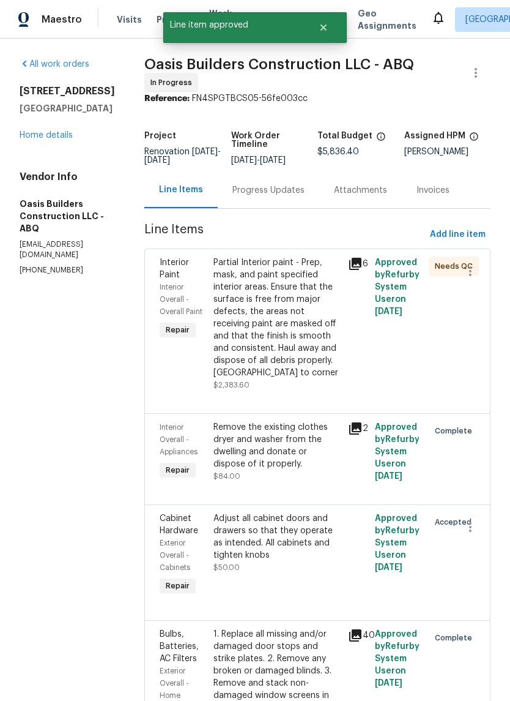
click at [273, 335] on div "Partial Interior paint - Prep, mask, and paint specified interior areas. Ensure…" at bounding box center [277, 317] width 127 height 122
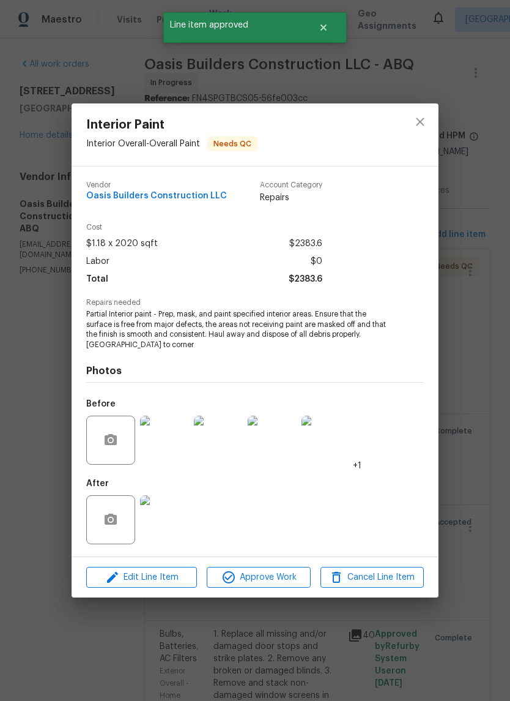
click at [164, 525] on img at bounding box center [164, 519] width 49 height 49
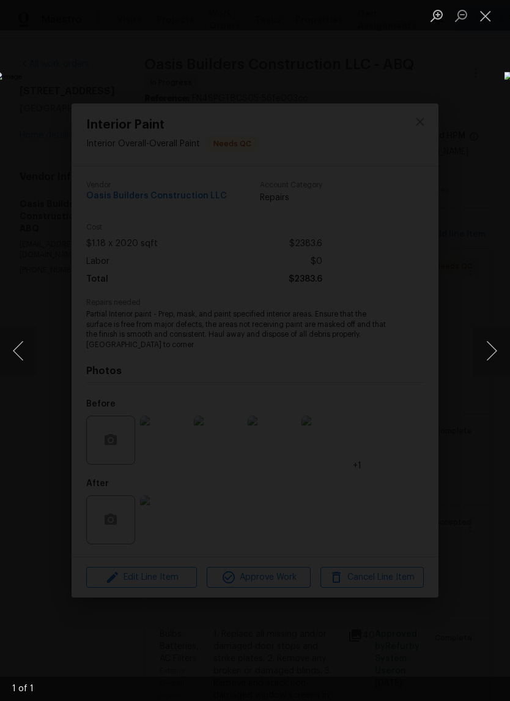
click at [486, 18] on button "Close lightbox" at bounding box center [486, 15] width 24 height 21
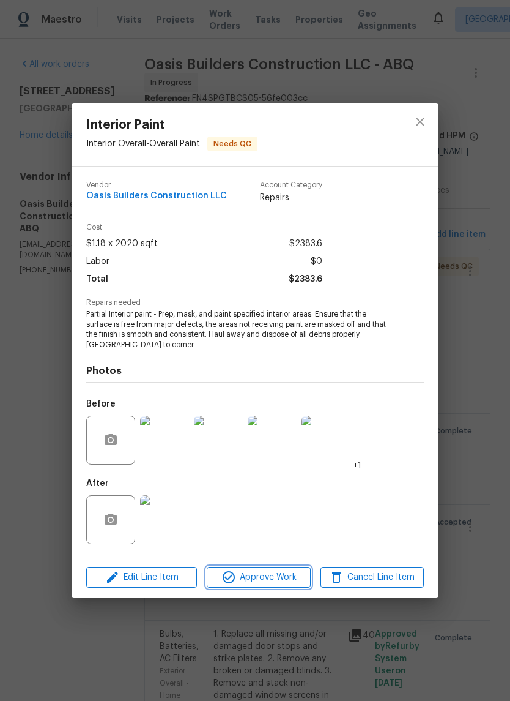
click at [275, 576] on span "Approve Work" at bounding box center [258, 577] width 96 height 15
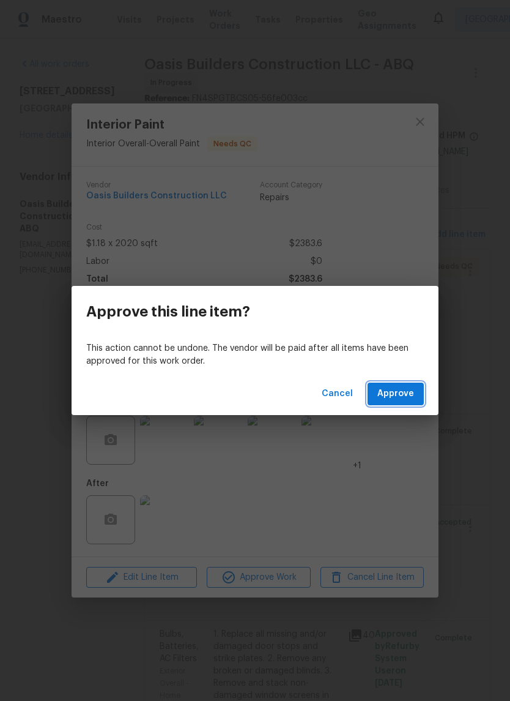
click at [403, 397] on span "Approve" at bounding box center [396, 393] width 37 height 15
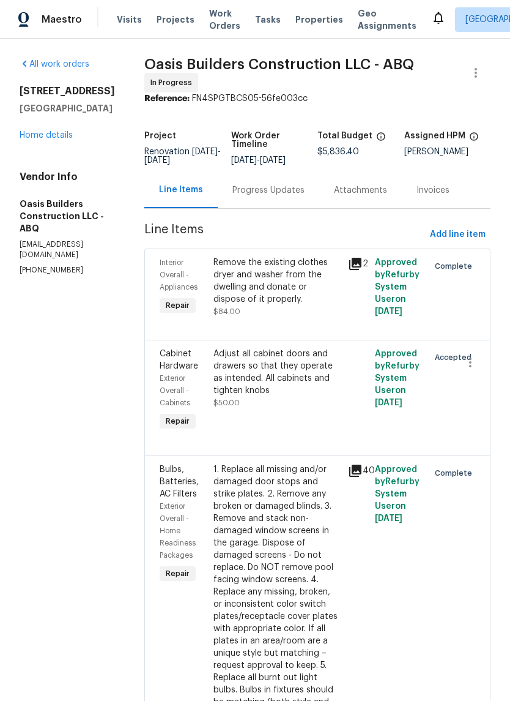
click at [40, 140] on link "Home details" at bounding box center [46, 135] width 53 height 9
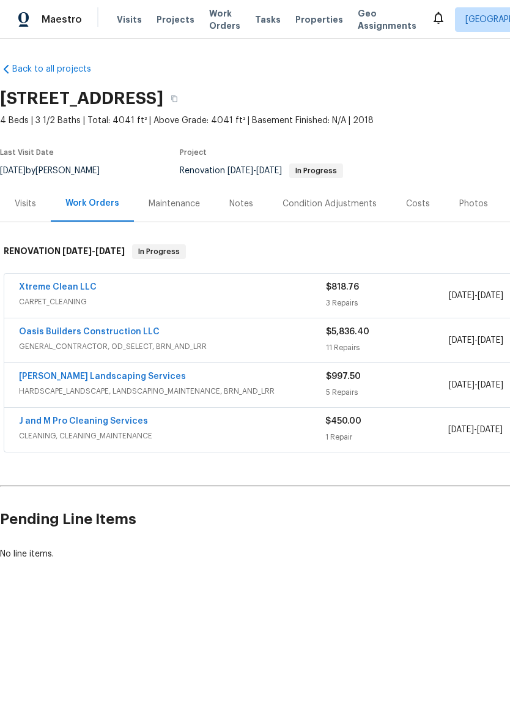
click at [54, 286] on link "Xtreme Clean LLC" at bounding box center [58, 287] width 78 height 9
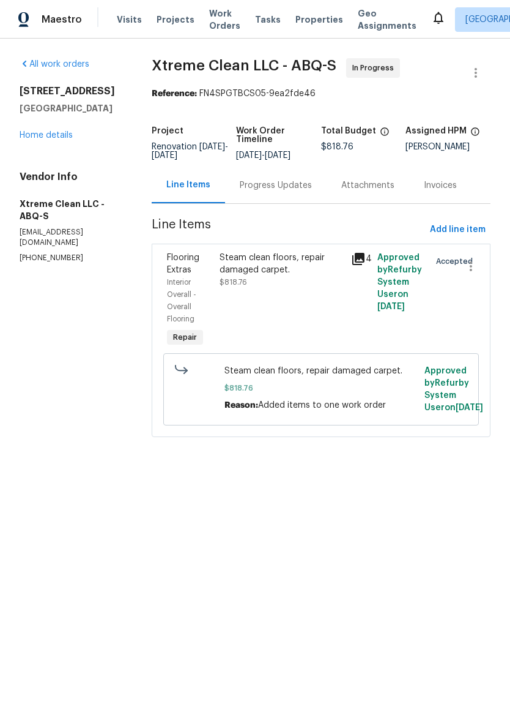
click at [277, 184] on div "Progress Updates" at bounding box center [276, 185] width 72 height 12
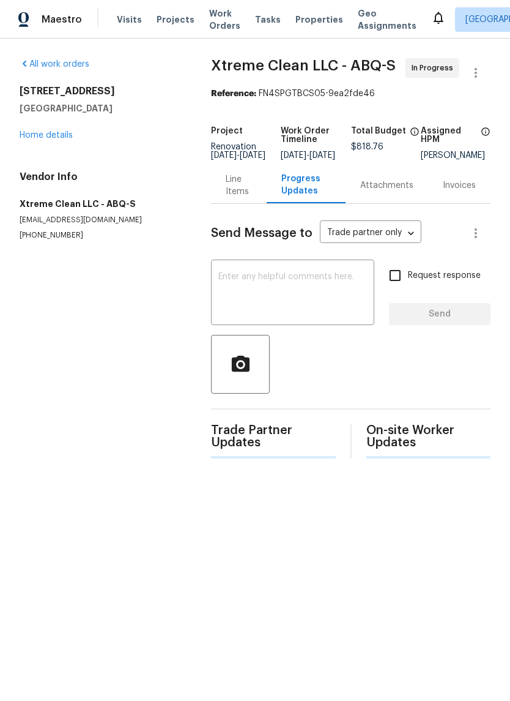
click at [222, 285] on textarea at bounding box center [292, 293] width 149 height 43
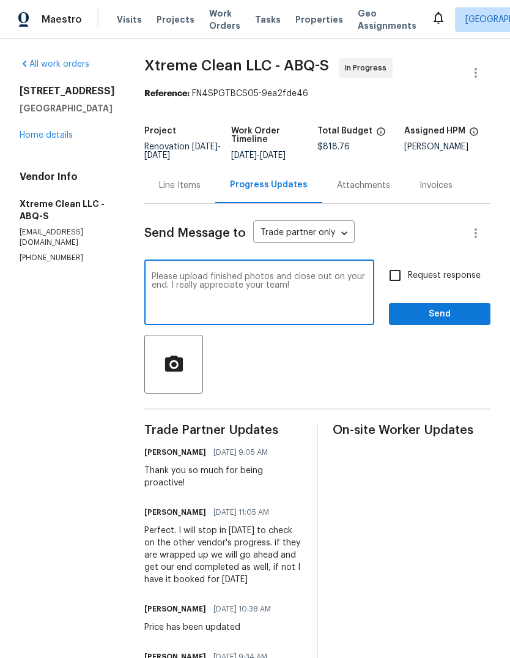
type textarea "Please upload finished photos and close out on your end. I really appreciate yo…"
click at [439, 310] on span "Send" at bounding box center [440, 314] width 82 height 15
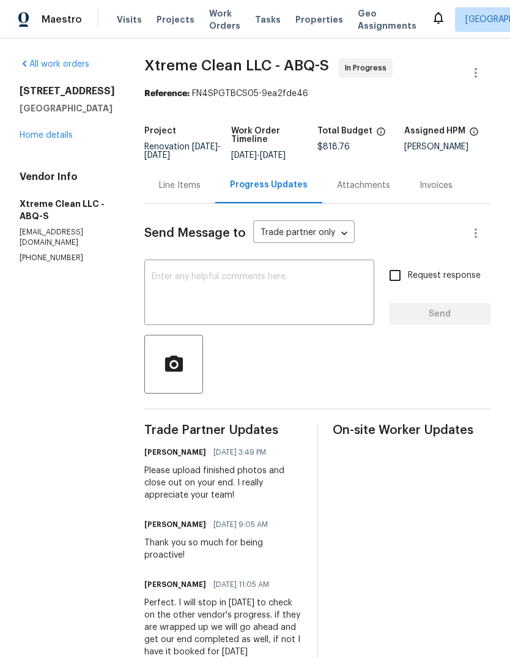
click at [45, 140] on link "Home details" at bounding box center [46, 135] width 53 height 9
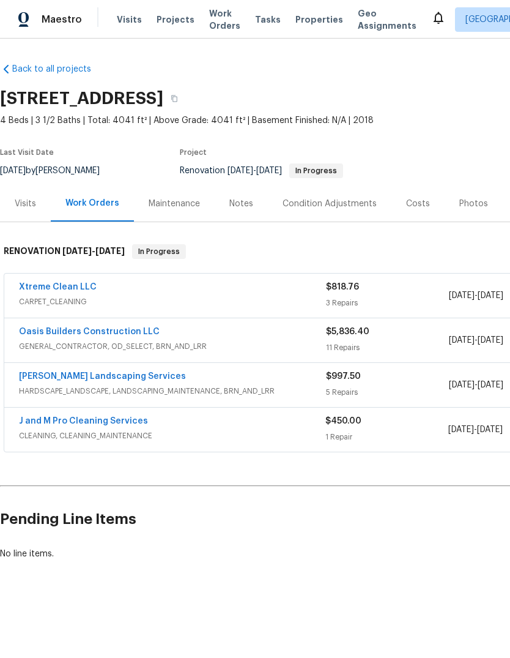
click at [87, 376] on link "[PERSON_NAME] Landscaping Services" at bounding box center [102, 376] width 167 height 9
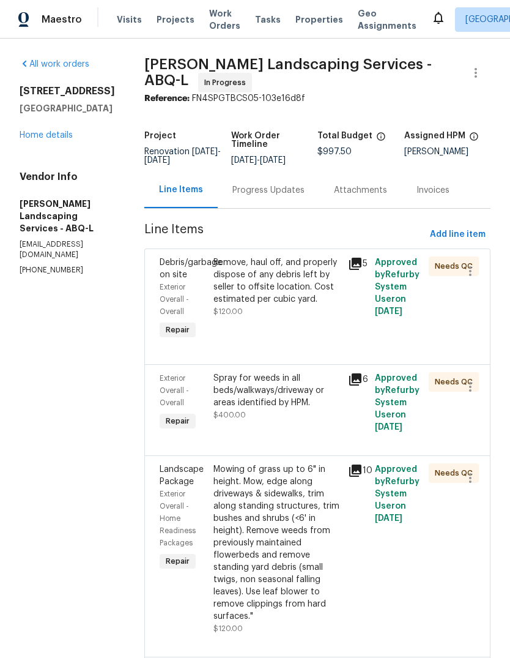
click at [310, 305] on div "Remove, haul off, and properly dispose of any debris left by seller to offsite …" at bounding box center [277, 280] width 127 height 49
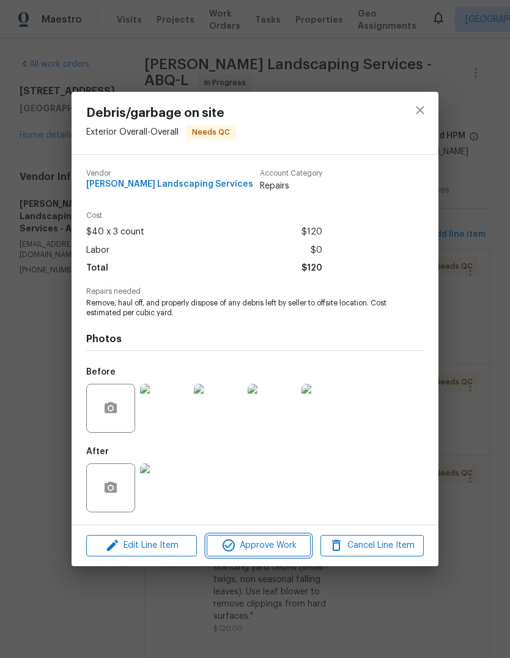
click at [265, 548] on span "Approve Work" at bounding box center [258, 545] width 96 height 15
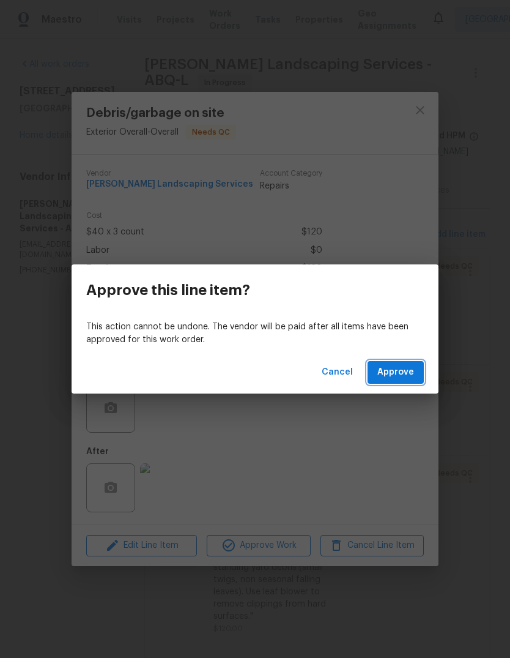
click at [404, 374] on span "Approve" at bounding box center [396, 372] width 37 height 15
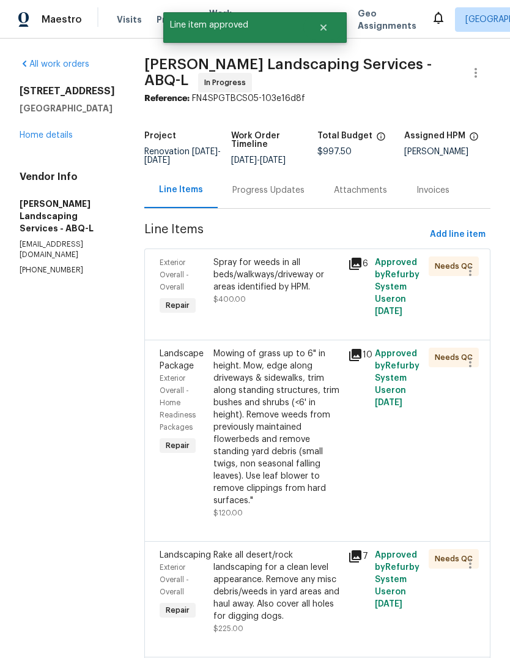
click at [262, 319] on div "Spray for weeds in all beds/walkways/driveway or areas identified by HPM. $400.…" at bounding box center [277, 287] width 135 height 69
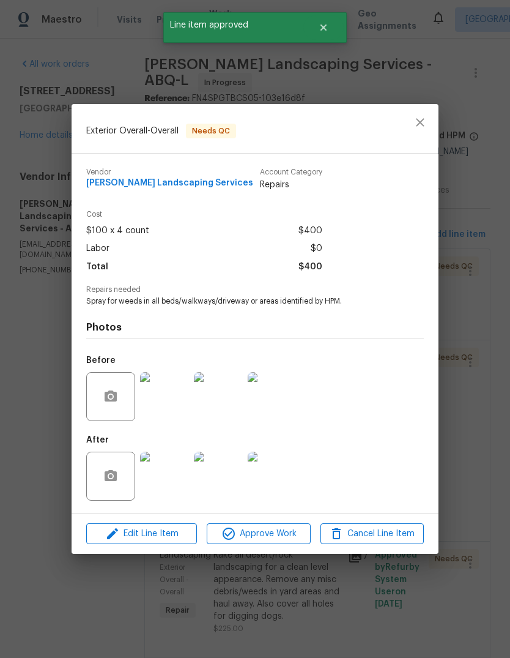
click at [278, 533] on span "Approve Work" at bounding box center [258, 533] width 96 height 15
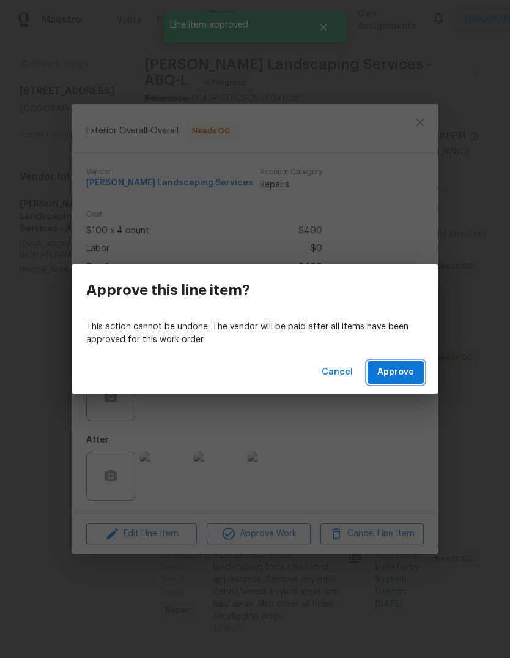
click at [406, 365] on span "Approve" at bounding box center [396, 372] width 37 height 15
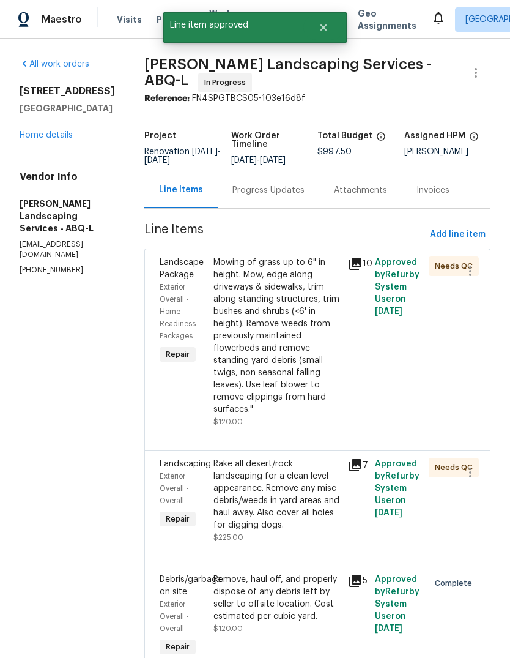
click at [258, 367] on div "Mowing of grass up to 6" in height. Mow, edge along driveways & sidewalks, trim…" at bounding box center [277, 335] width 127 height 159
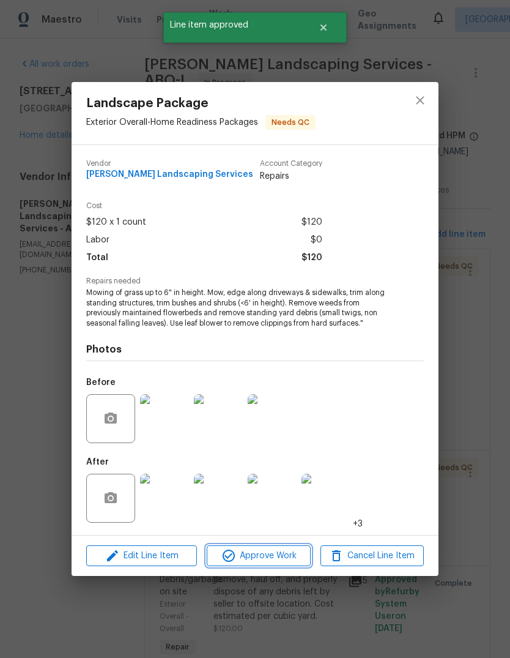
click at [273, 554] on span "Approve Work" at bounding box center [258, 555] width 96 height 15
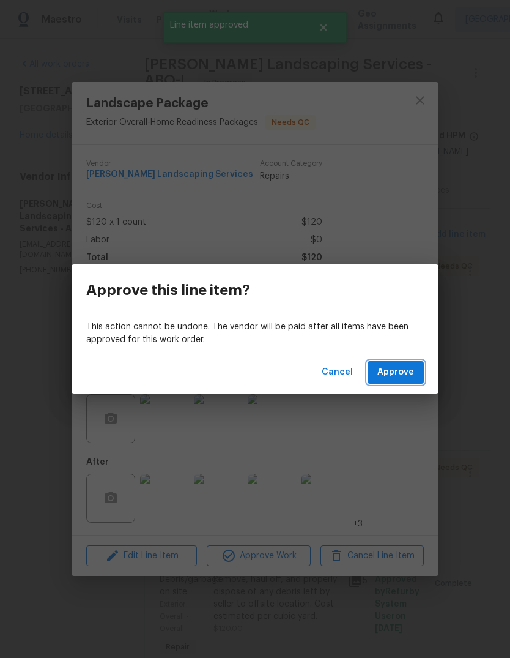
click at [397, 363] on button "Approve" at bounding box center [396, 372] width 56 height 23
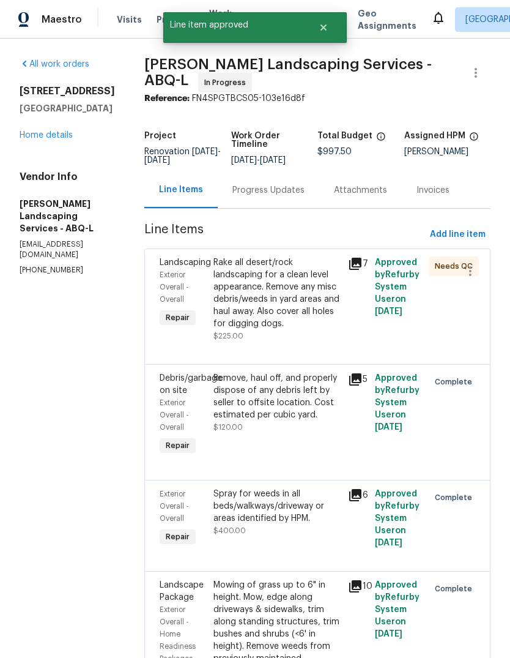
click at [255, 330] on div "Rake all desert/rock landscaping for a clean level appearance. Remove any misc …" at bounding box center [277, 292] width 127 height 73
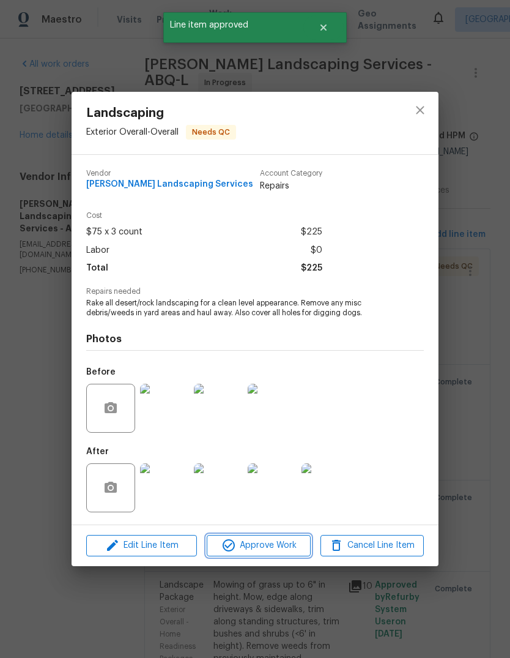
click at [289, 548] on span "Approve Work" at bounding box center [258, 545] width 96 height 15
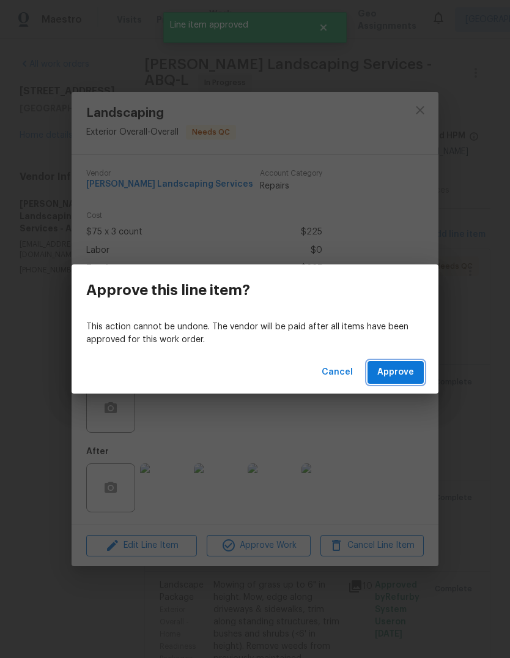
click at [403, 365] on span "Approve" at bounding box center [396, 372] width 37 height 15
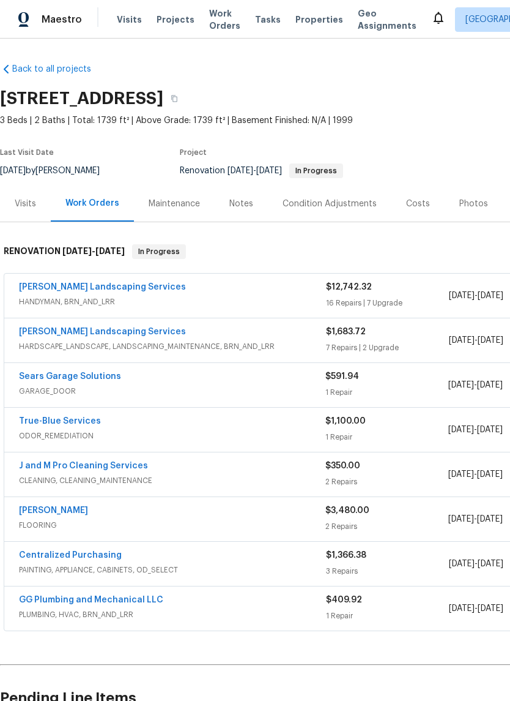
click at [75, 286] on link "[PERSON_NAME] Landscaping Services" at bounding box center [102, 287] width 167 height 9
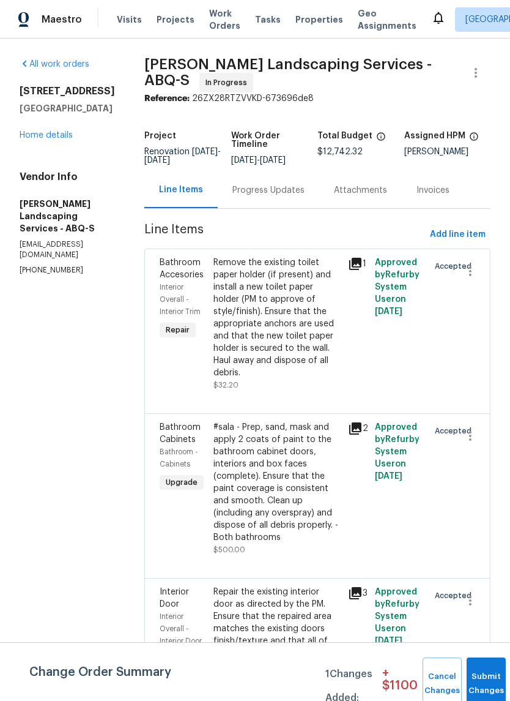
click at [305, 196] on div "Progress Updates" at bounding box center [269, 190] width 72 height 12
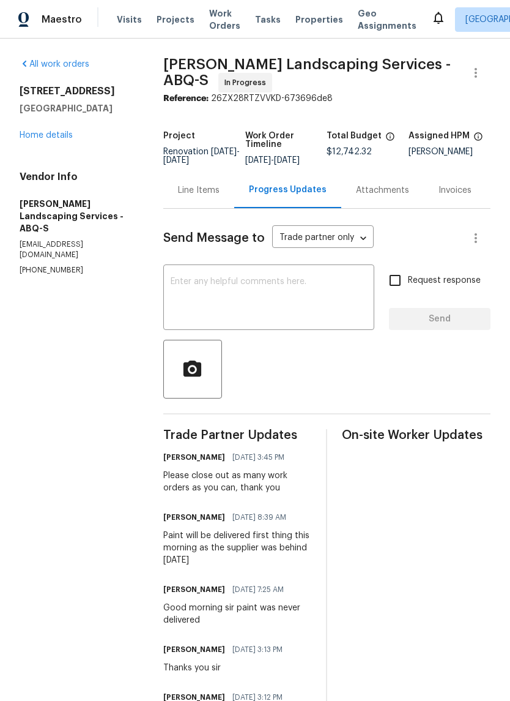
click at [36, 138] on link "Home details" at bounding box center [46, 135] width 53 height 9
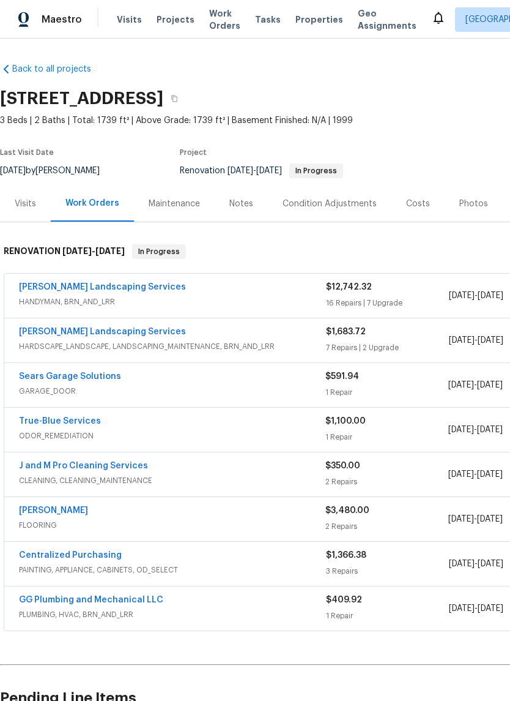
click at [107, 330] on link "[PERSON_NAME] Landscaping Services" at bounding box center [102, 331] width 167 height 9
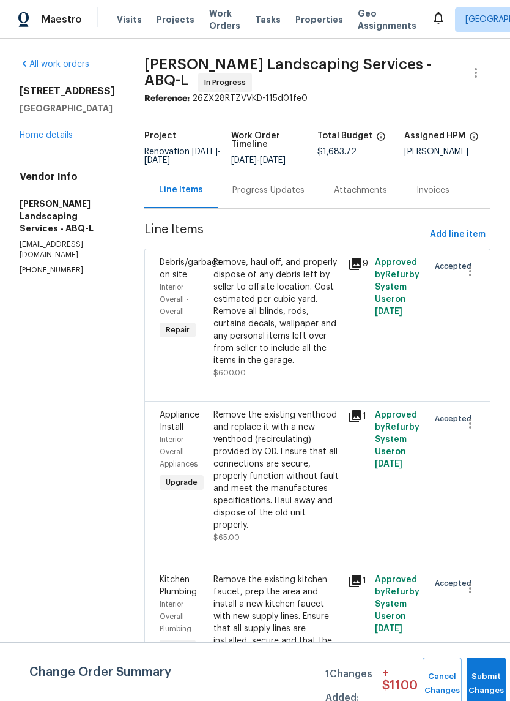
click at [41, 132] on link "Home details" at bounding box center [46, 135] width 53 height 9
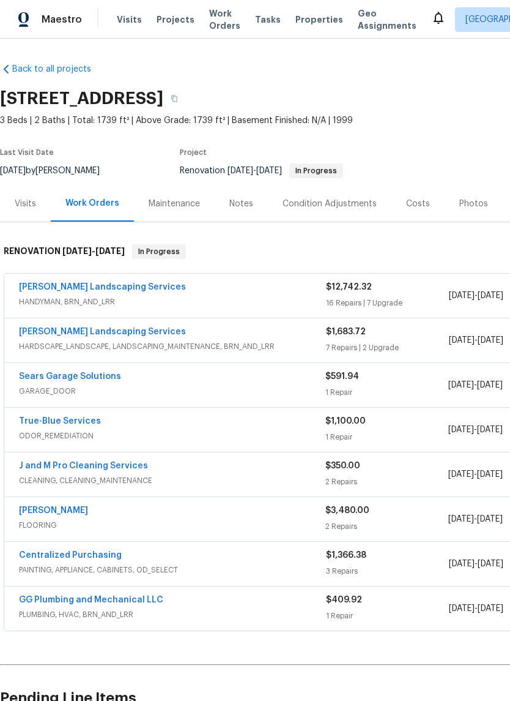
click at [83, 374] on link "Sears Garage Solutions" at bounding box center [70, 376] width 102 height 9
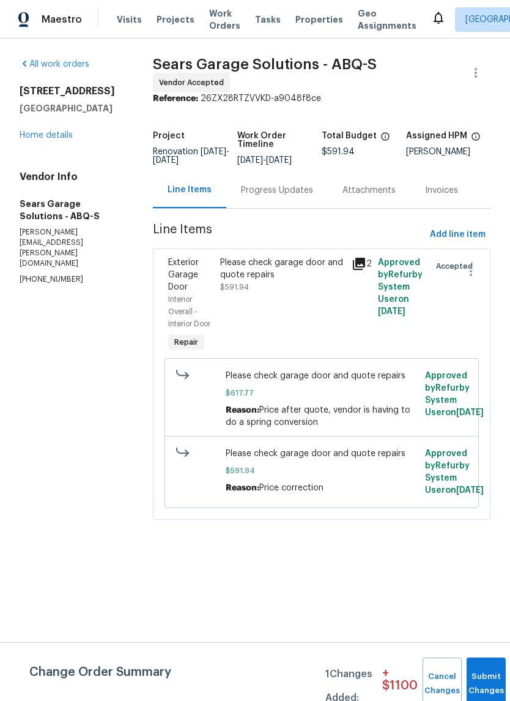
click at [307, 196] on div "Progress Updates" at bounding box center [277, 190] width 72 height 12
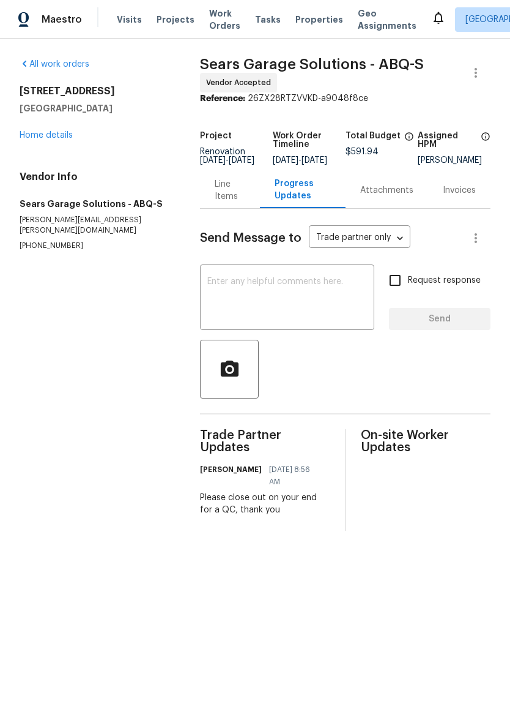
click at [222, 296] on textarea at bounding box center [287, 298] width 160 height 43
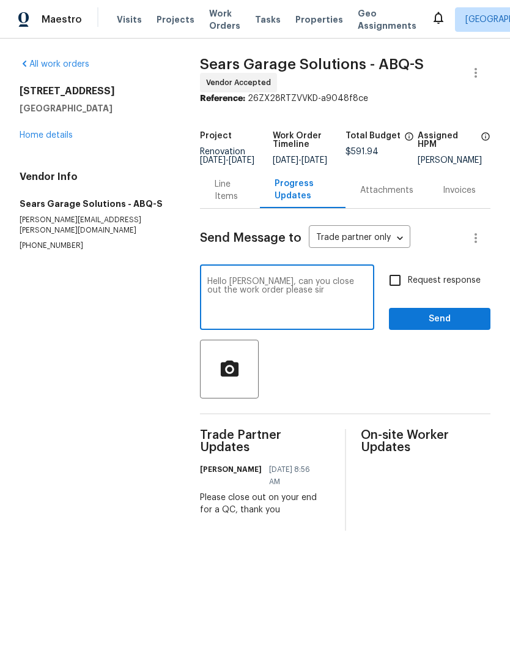
type textarea "Hello Shane, can you close out the work order please sir"
click at [454, 321] on span "Send" at bounding box center [440, 318] width 82 height 15
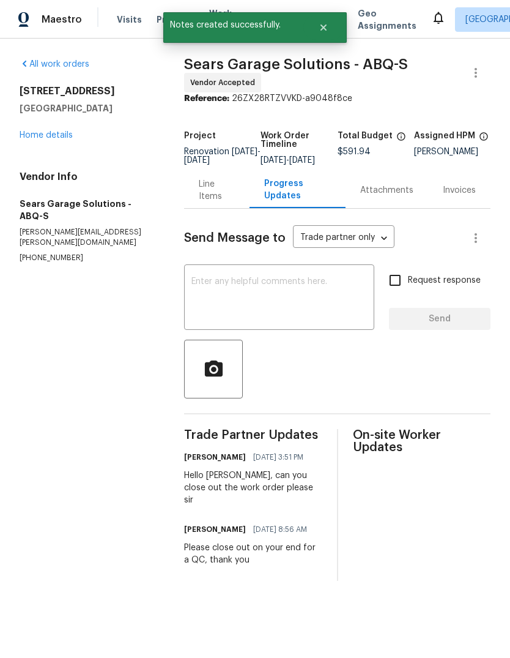
click at [43, 135] on link "Home details" at bounding box center [46, 135] width 53 height 9
